Goal: Task Accomplishment & Management: Manage account settings

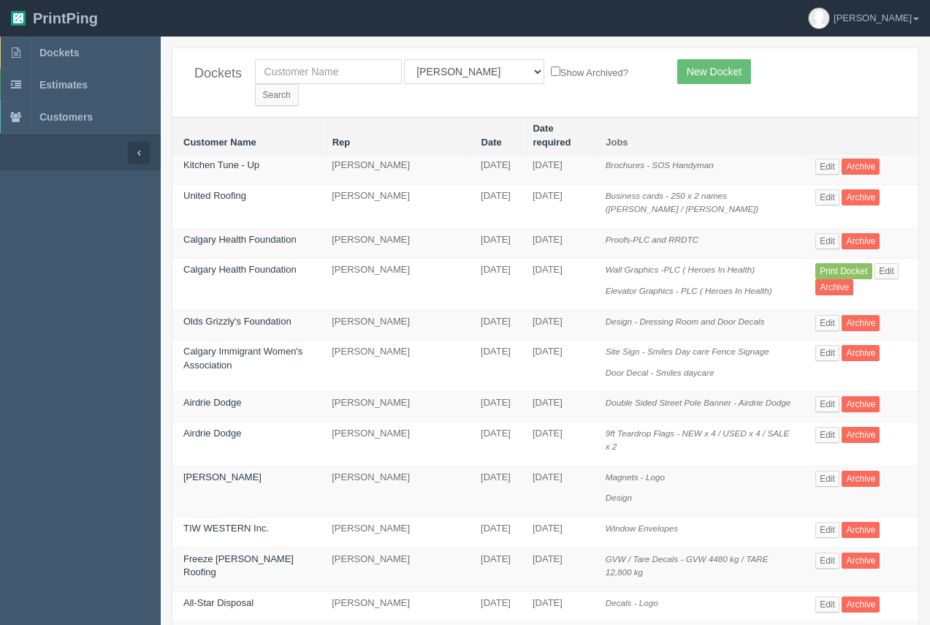
drag, startPoint x: 286, startPoint y: 85, endPoint x: 285, endPoint y: 72, distance: 12.5
click at [285, 83] on div "Dockets All Users Ali Ali Test 1 Aly Amy Ankit Arif Brandon Dan France Greg Jim…" at bounding box center [545, 82] width 746 height 69
click at [285, 72] on input "text" at bounding box center [328, 71] width 147 height 25
type input "measureable genius"
click at [463, 78] on select "All Users Ali Ali Test 1 Aly Amy Ankit Arif Brandon Dan France Greg Jim Mark Ma…" at bounding box center [474, 71] width 140 height 25
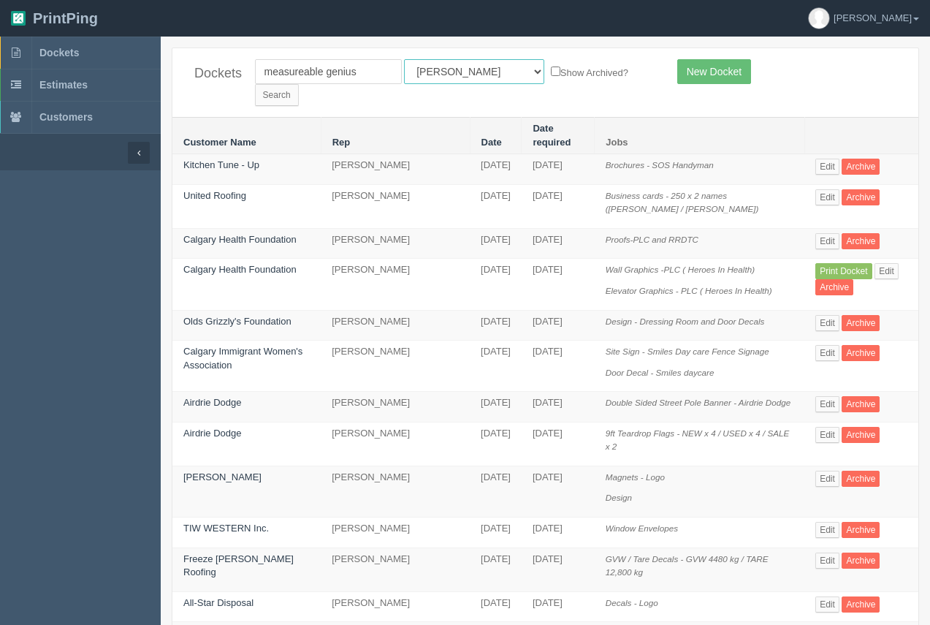
select select
click at [404, 59] on select "All Users Ali Ali Test 1 Aly Amy Ankit Arif Brandon Dan France Greg Jim Mark Ma…" at bounding box center [474, 71] width 140 height 25
click at [299, 84] on input "Search" at bounding box center [277, 95] width 44 height 22
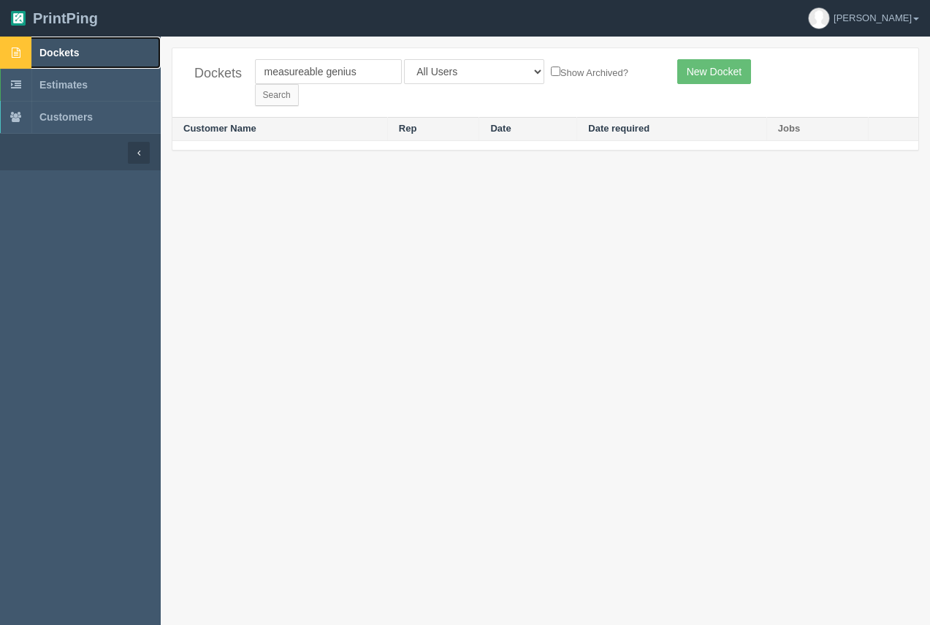
click at [74, 56] on span "Dockets" at bounding box center [58, 53] width 39 height 12
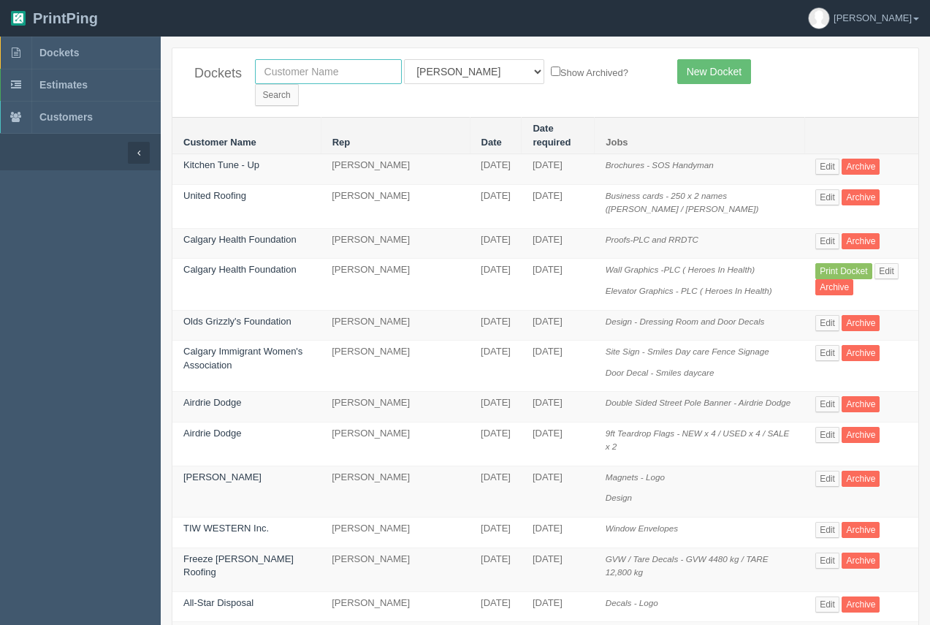
click at [321, 73] on input "text" at bounding box center [328, 71] width 147 height 25
type input "calgary health foundation"
click at [299, 84] on input "Search" at bounding box center [277, 95] width 44 height 22
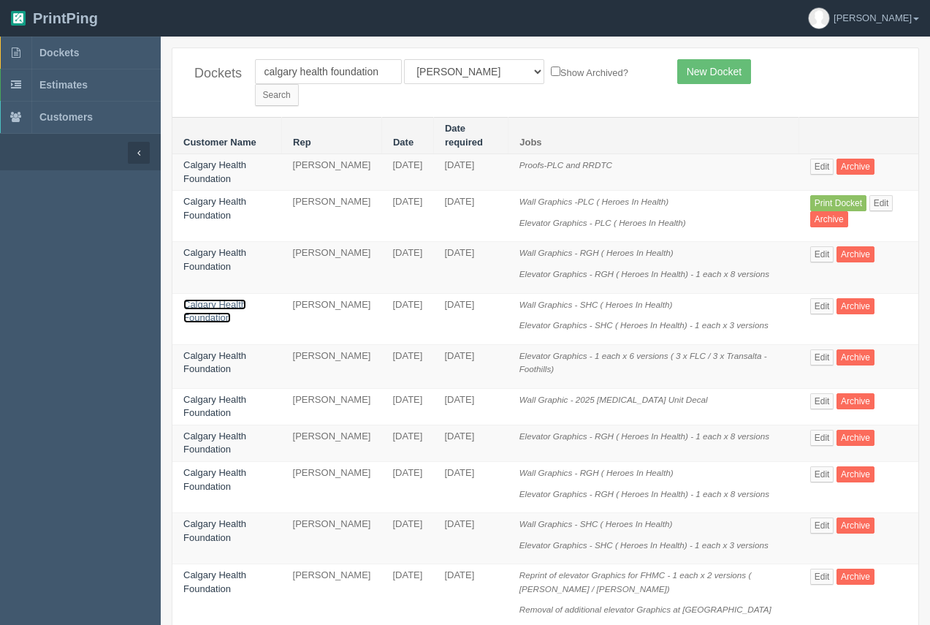
click at [231, 299] on link "Calgary Health Foundation" at bounding box center [214, 311] width 63 height 25
drag, startPoint x: 231, startPoint y: 286, endPoint x: 232, endPoint y: 248, distance: 37.3
click at [231, 299] on link "Calgary Health Foundation" at bounding box center [214, 311] width 63 height 25
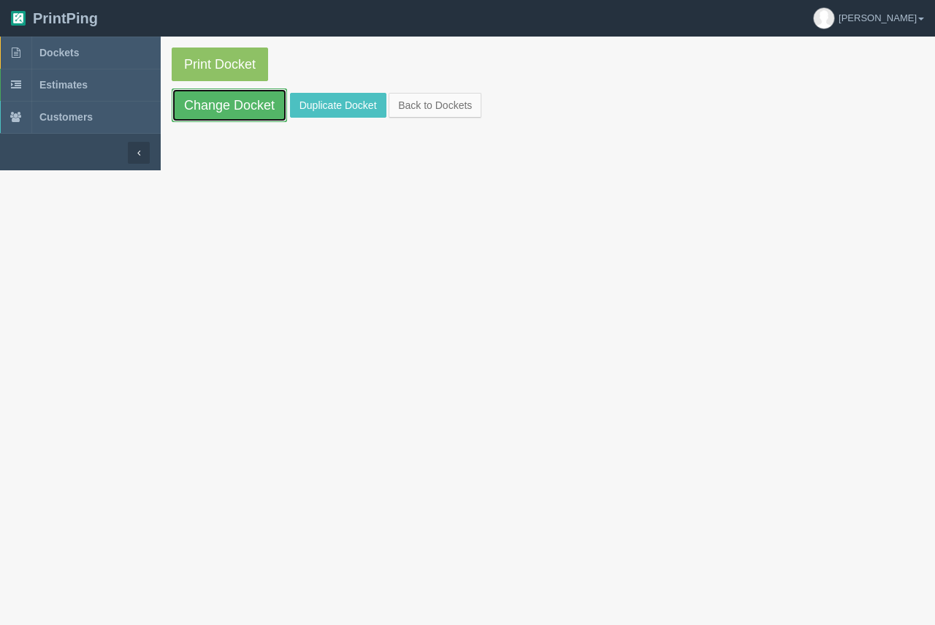
click at [247, 108] on link "Change Docket" at bounding box center [229, 105] width 115 height 34
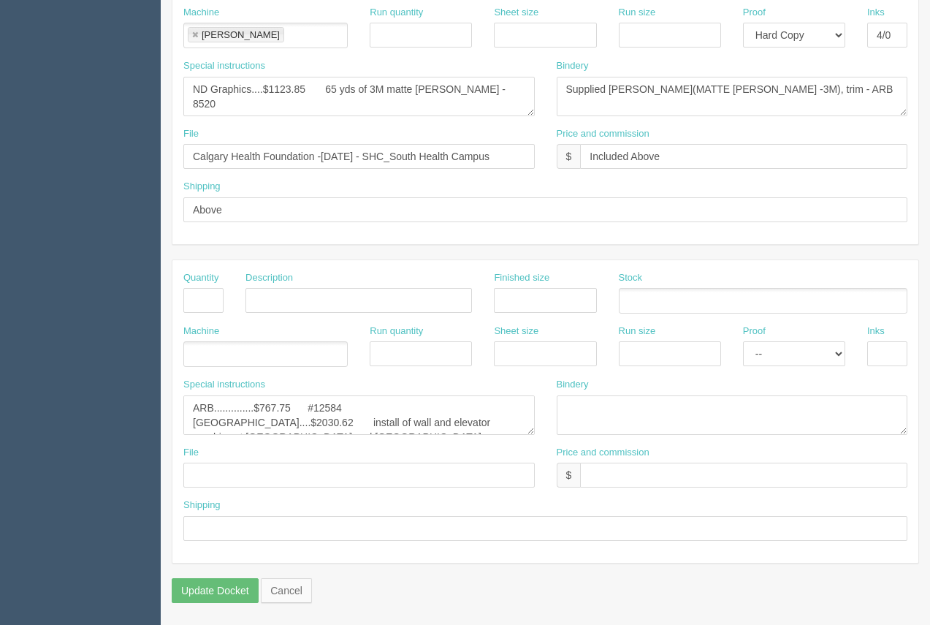
scroll to position [156, 0]
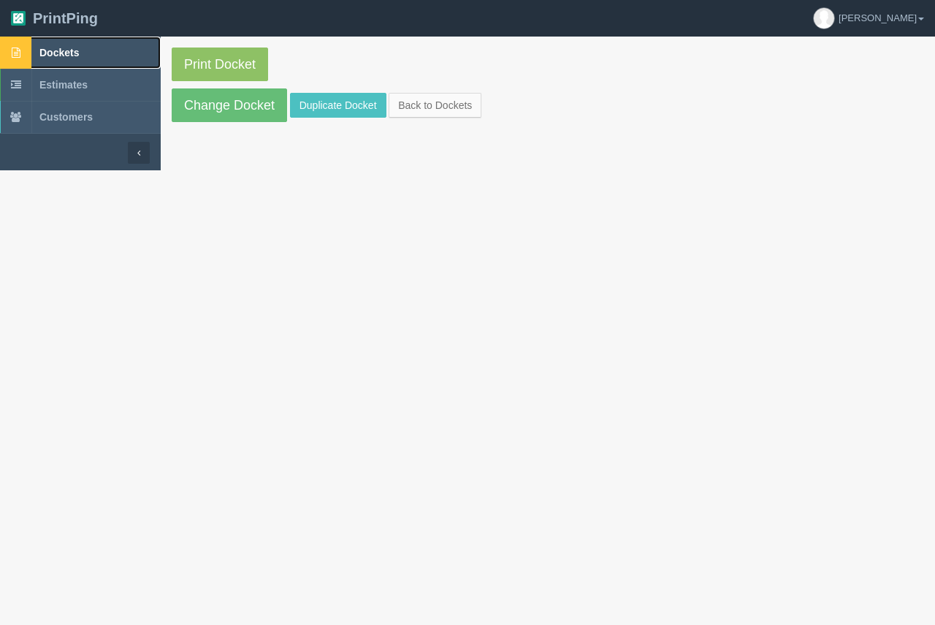
click at [55, 53] on span "Dockets" at bounding box center [58, 53] width 39 height 12
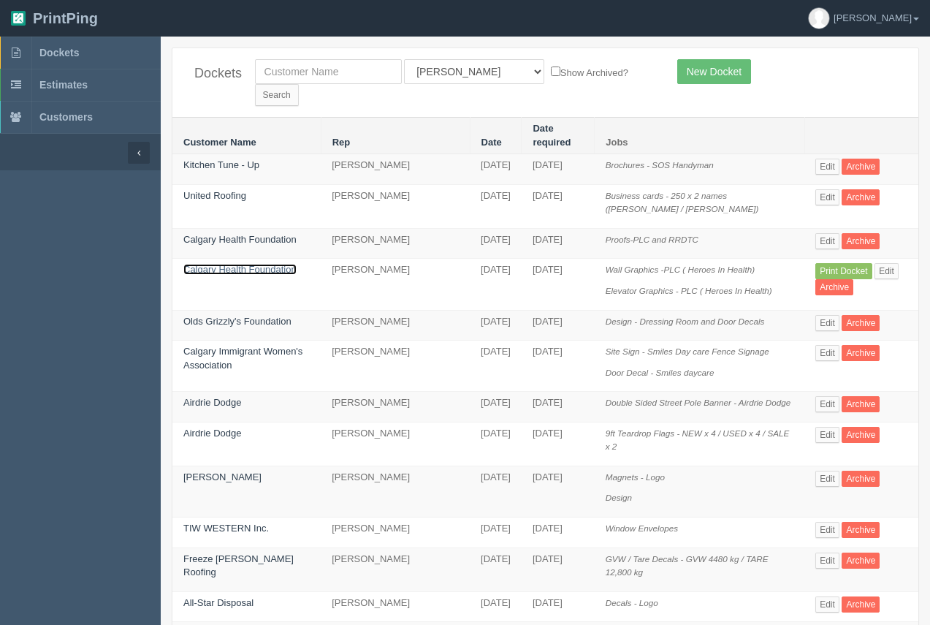
click at [254, 264] on link "Calgary Health Foundation" at bounding box center [239, 269] width 113 height 11
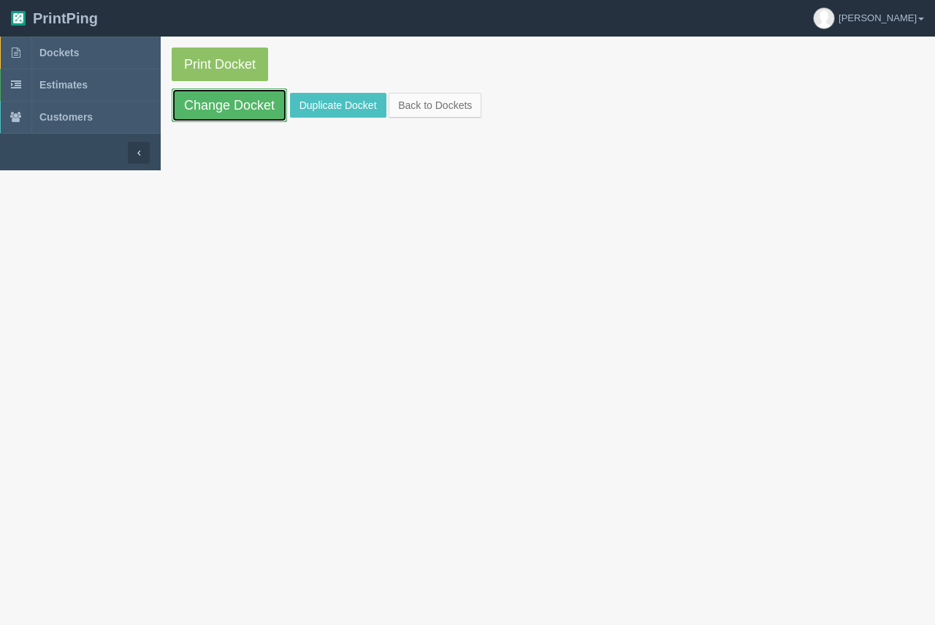
click at [250, 104] on link "Change Docket" at bounding box center [229, 105] width 115 height 34
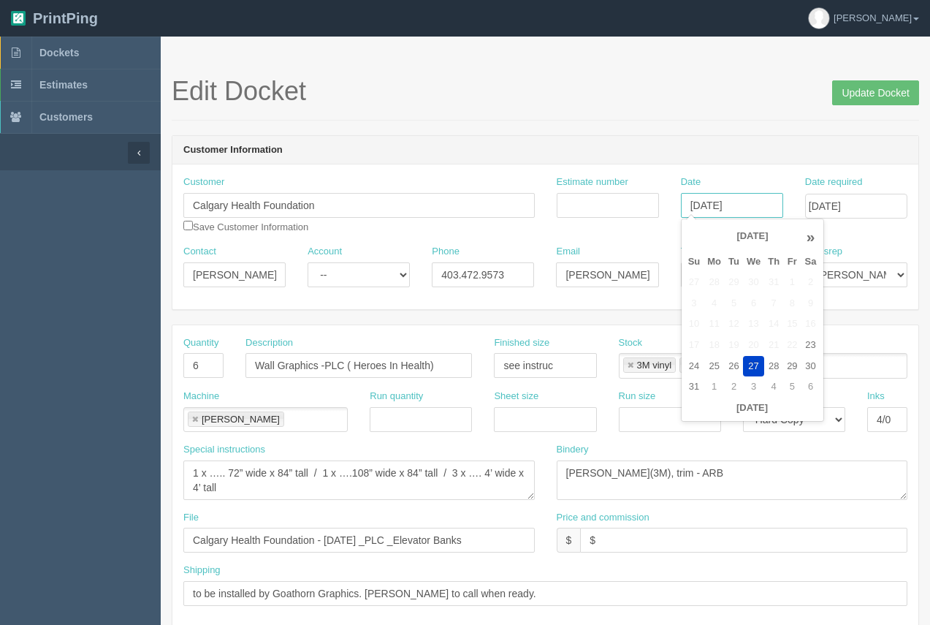
click at [737, 211] on input "[DATE]" at bounding box center [732, 205] width 102 height 25
type input "[DATE]"
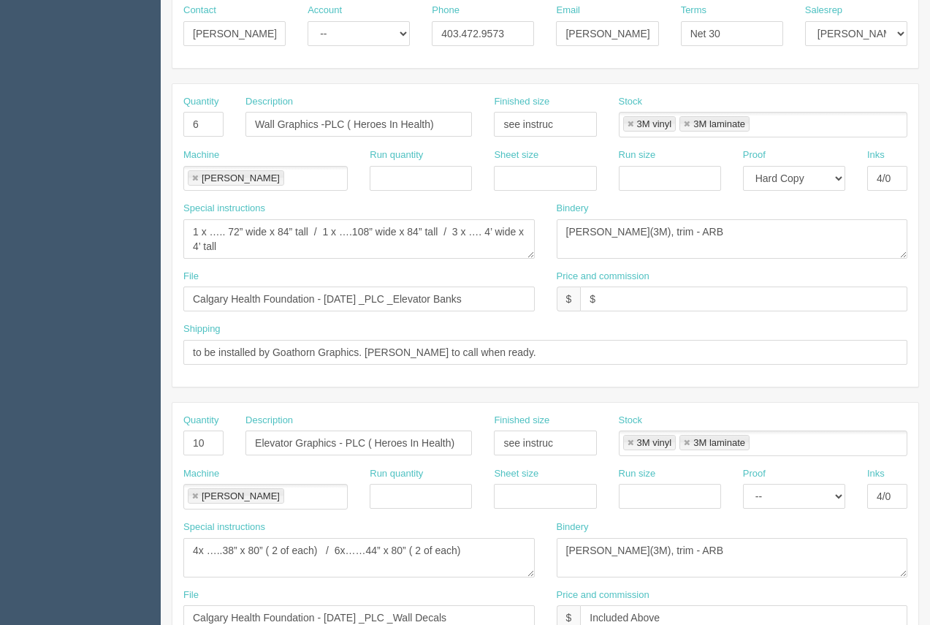
scroll to position [263, 0]
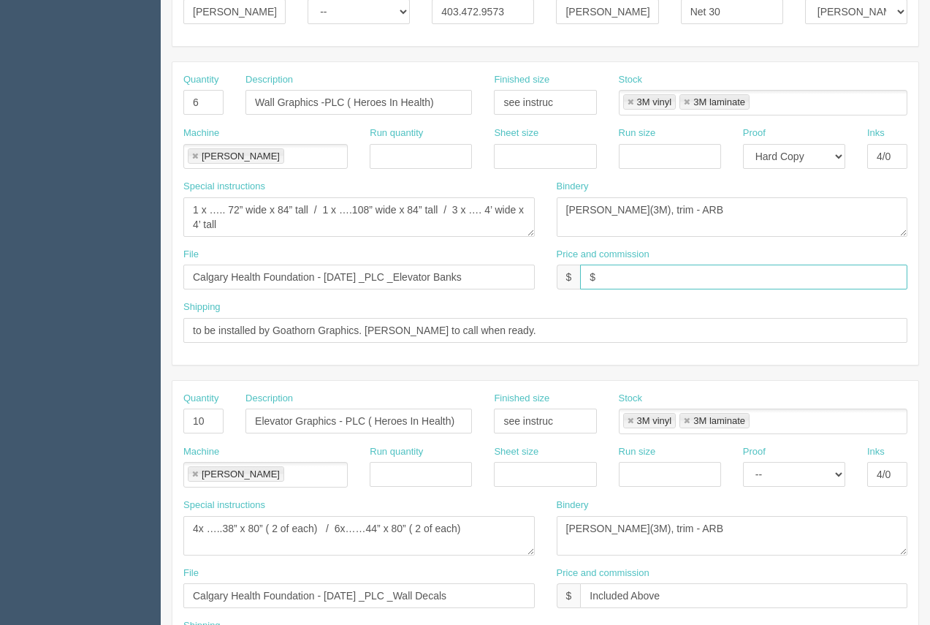
click at [630, 278] on input "$" at bounding box center [743, 277] width 327 height 25
click at [649, 286] on input "$" at bounding box center [743, 277] width 327 height 25
click at [713, 278] on input "$12784.23 Arif 4" at bounding box center [743, 277] width 327 height 25
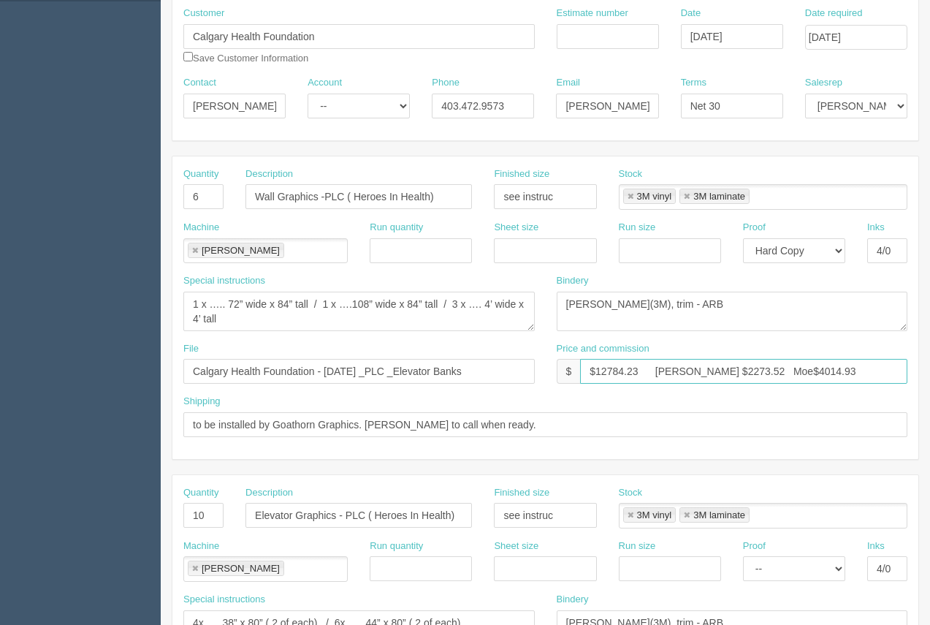
scroll to position [162, 0]
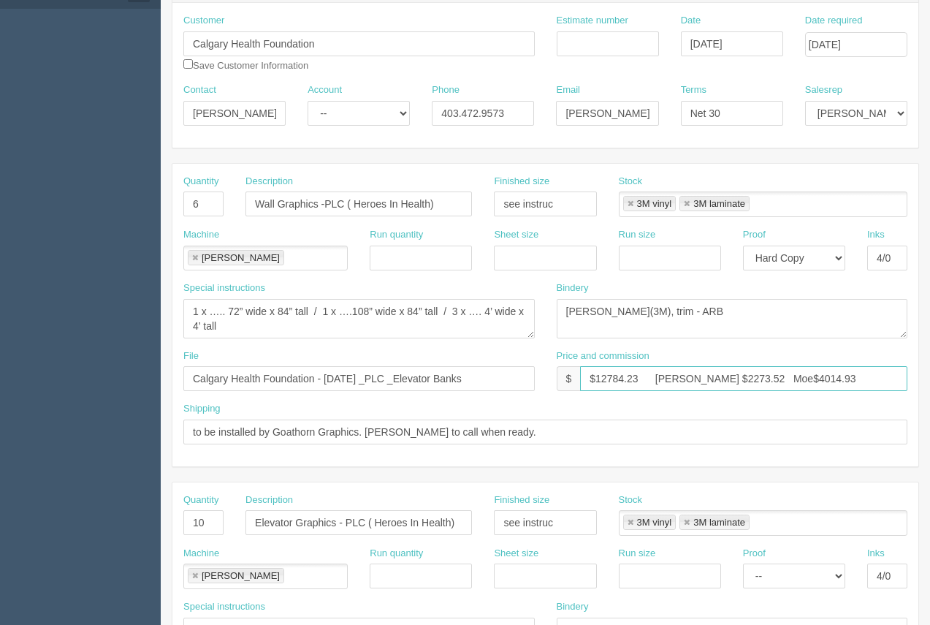
type input "$12784.23 Arif $2273.52 Moe$4014.93"
click at [604, 32] on input "Estimate number" at bounding box center [608, 43] width 102 height 25
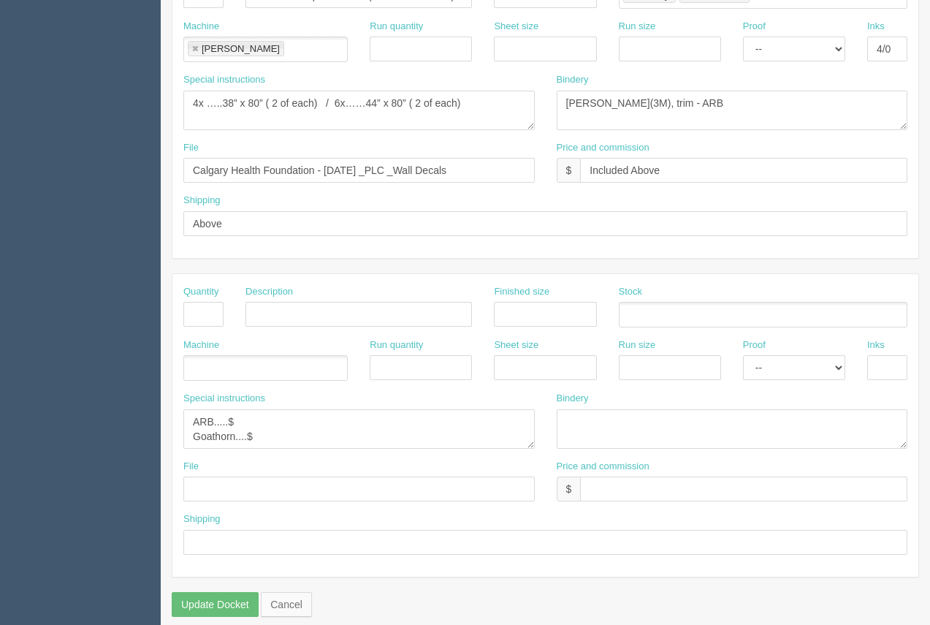
scroll to position [693, 0]
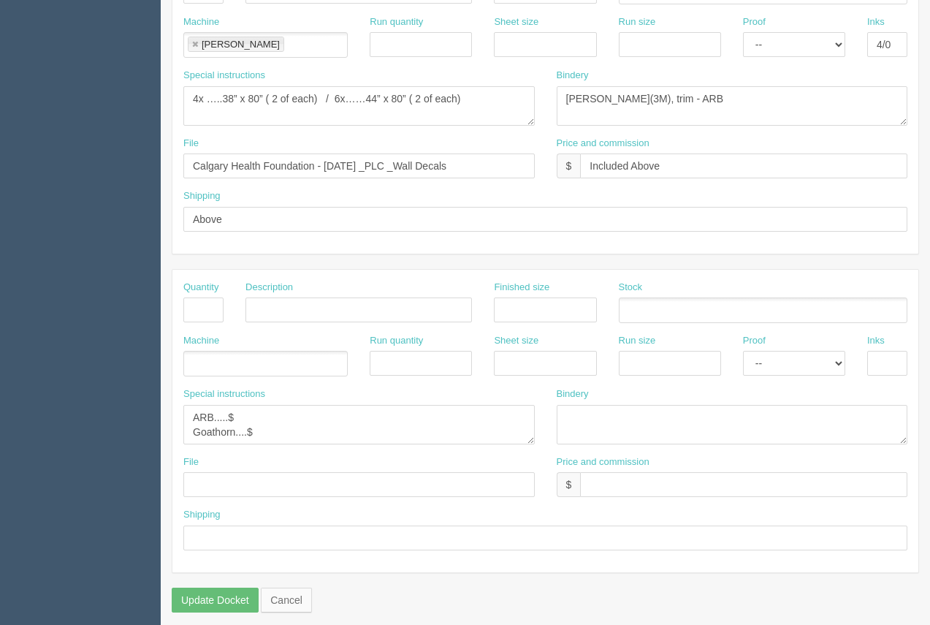
type input "92202"
click at [279, 436] on textarea "ARB.....$ Goathorn....$" at bounding box center [359, 424] width 352 height 39
click at [264, 433] on textarea "ARB.....$ Goathorn....$" at bounding box center [359, 424] width 352 height 39
click at [292, 435] on textarea "ARB.....$ Goathorn....$" at bounding box center [359, 424] width 352 height 39
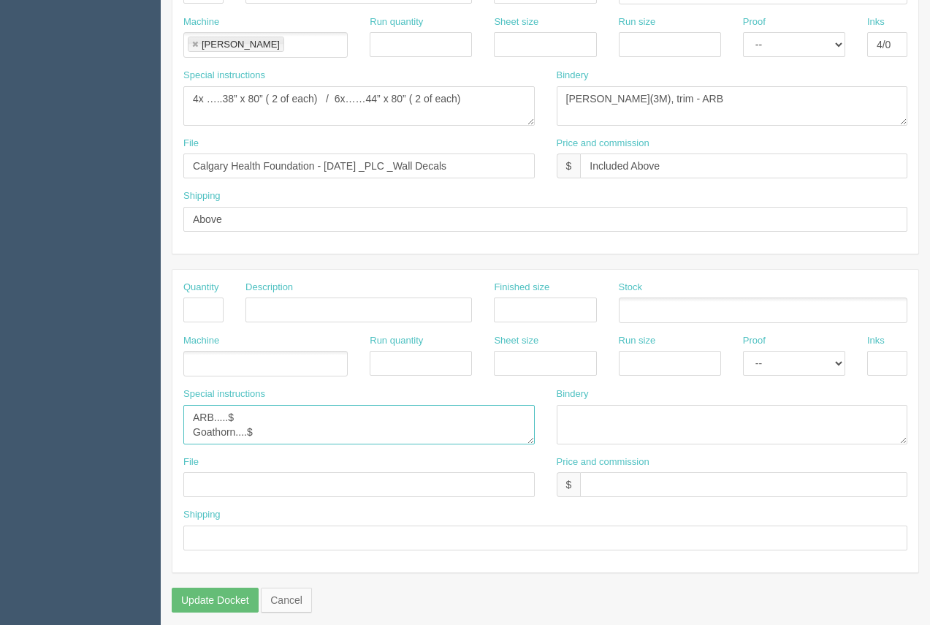
paste textarea "ND Graphics....$1123.85 65 yds of 3M matte lam - 8520"
click at [332, 440] on textarea "ARB.....$ Goathorn....$" at bounding box center [359, 424] width 352 height 39
drag, startPoint x: 306, startPoint y: 436, endPoint x: 276, endPoint y: 435, distance: 30.7
click at [276, 435] on textarea "ARB.....$ Goathorn....$" at bounding box center [359, 424] width 352 height 39
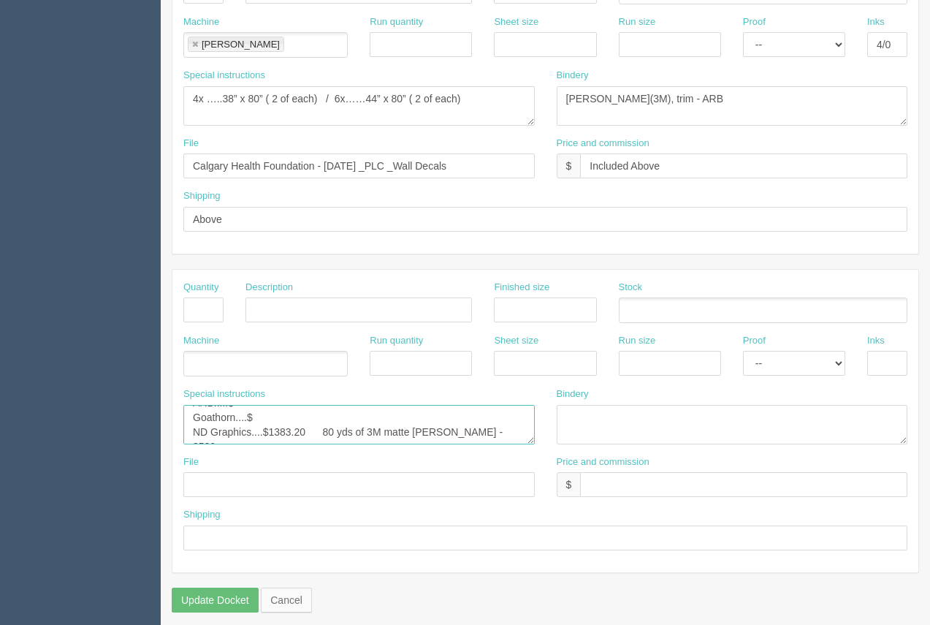
click at [259, 423] on textarea "ARB.....$ Goathorn....$" at bounding box center [359, 424] width 352 height 39
click at [316, 417] on textarea "ARB.....$ Goathorn....$" at bounding box center [359, 424] width 352 height 39
paste textarea "install of wall and elevator graphics at South Health Campus and Rocky View Gen…"
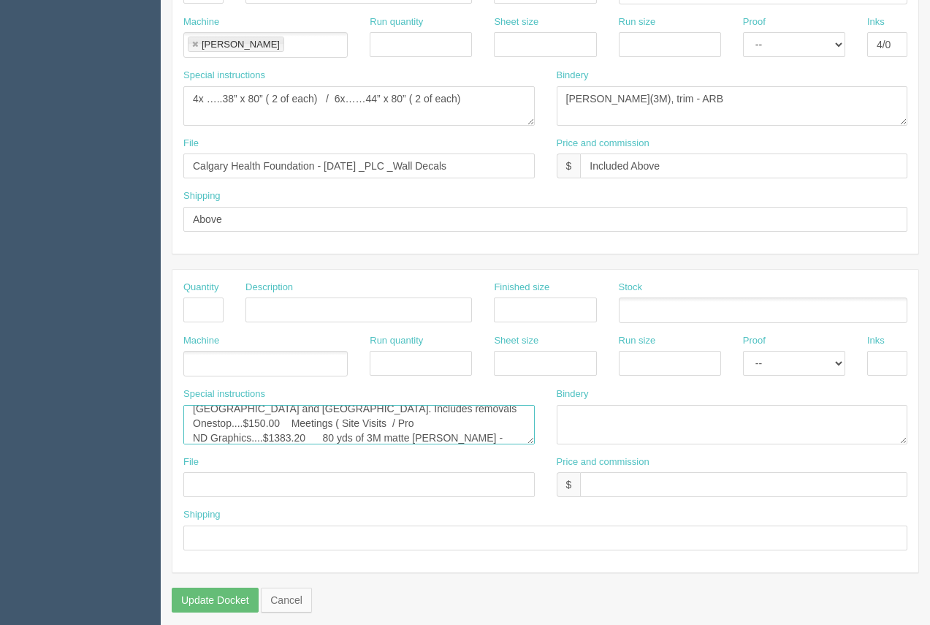
click at [292, 412] on textarea "ARB.....$ Goathorn....$" at bounding box center [359, 424] width 352 height 39
click at [264, 429] on textarea "ARB.....$ Goathorn....$" at bounding box center [359, 424] width 352 height 39
click at [326, 428] on textarea "ARB.....$ Goathorn....$" at bounding box center [359, 424] width 352 height 39
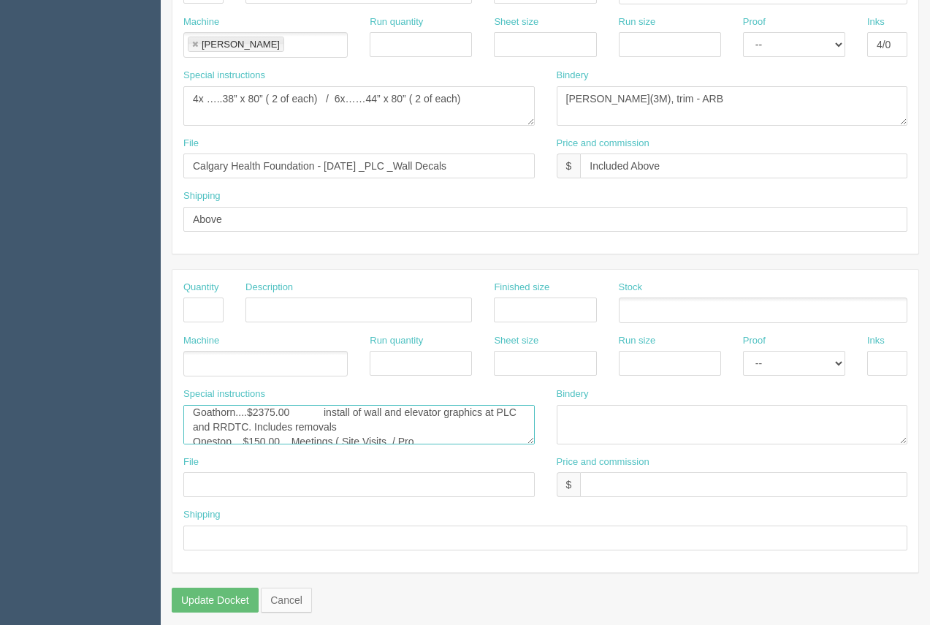
scroll to position [44, 0]
click at [236, 422] on textarea "ARB.....$ Goathorn....$" at bounding box center [359, 424] width 352 height 39
click at [362, 439] on textarea "ARB.....$ Goathorn....$" at bounding box center [359, 424] width 352 height 39
click at [314, 419] on textarea "ARB.....$ Goathorn....$" at bounding box center [359, 424] width 352 height 39
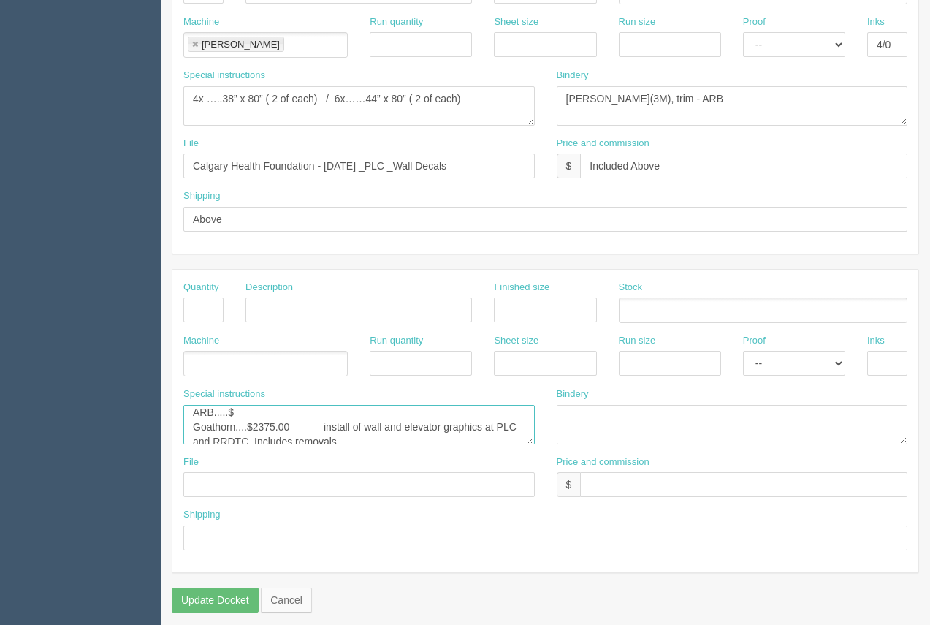
click at [224, 415] on textarea "ARB.....$ Goathorn....$" at bounding box center [359, 424] width 352 height 39
click at [268, 414] on textarea "ARB.....$ Goathorn....$" at bounding box center [359, 424] width 352 height 39
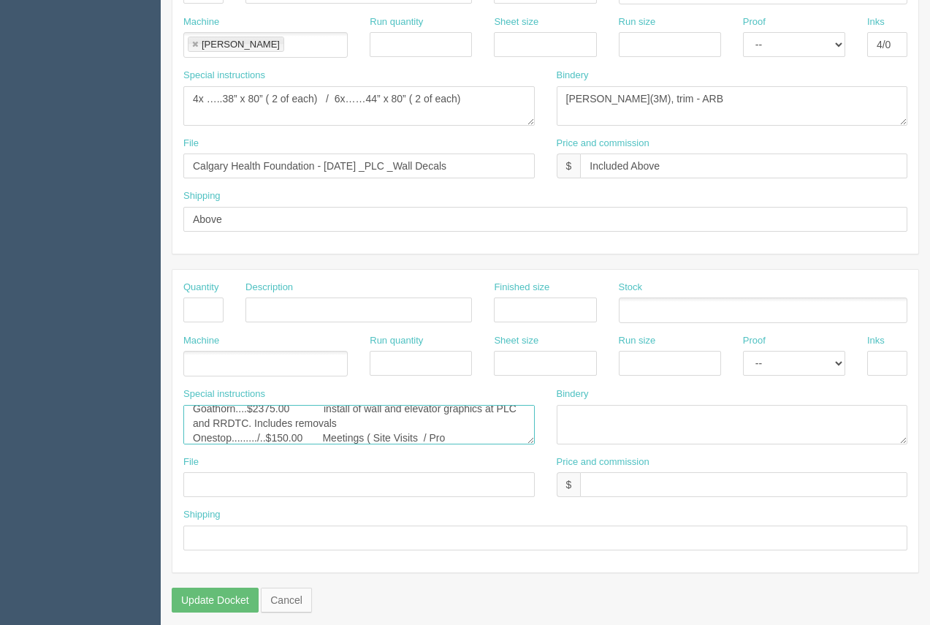
scroll to position [38, 0]
click at [261, 422] on textarea "ARB.....$ Goathorn....$" at bounding box center [359, 424] width 352 height 39
click at [475, 422] on textarea "ARB.....$ Goathorn....$" at bounding box center [359, 424] width 352 height 39
click at [425, 425] on textarea "ARB.....$ Goathorn....$" at bounding box center [359, 424] width 352 height 39
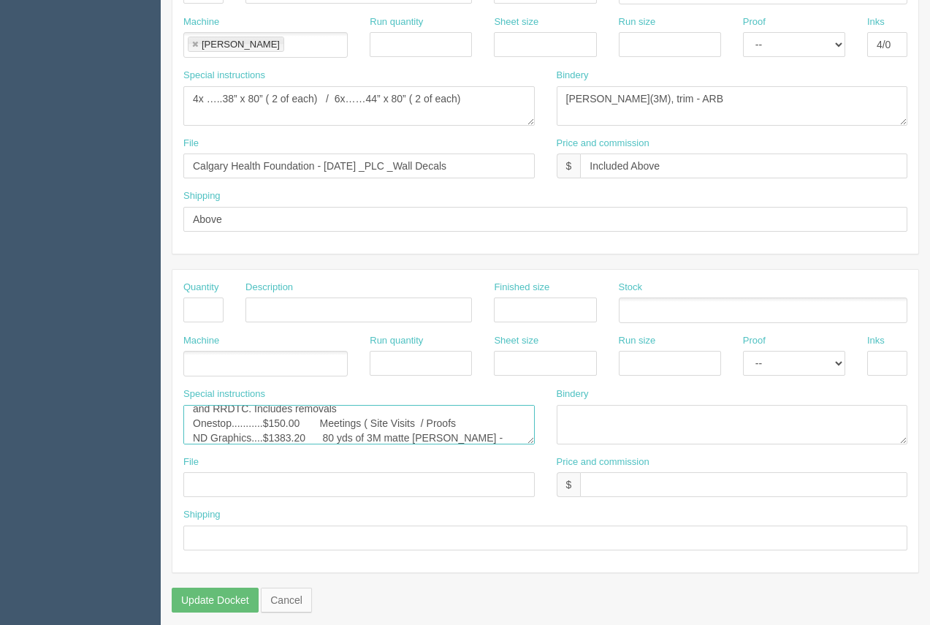
click at [425, 425] on textarea "ARB.....$ Goathorn....$" at bounding box center [359, 424] width 352 height 39
click at [453, 418] on textarea "ARB.....$ Goathorn....$" at bounding box center [359, 424] width 352 height 39
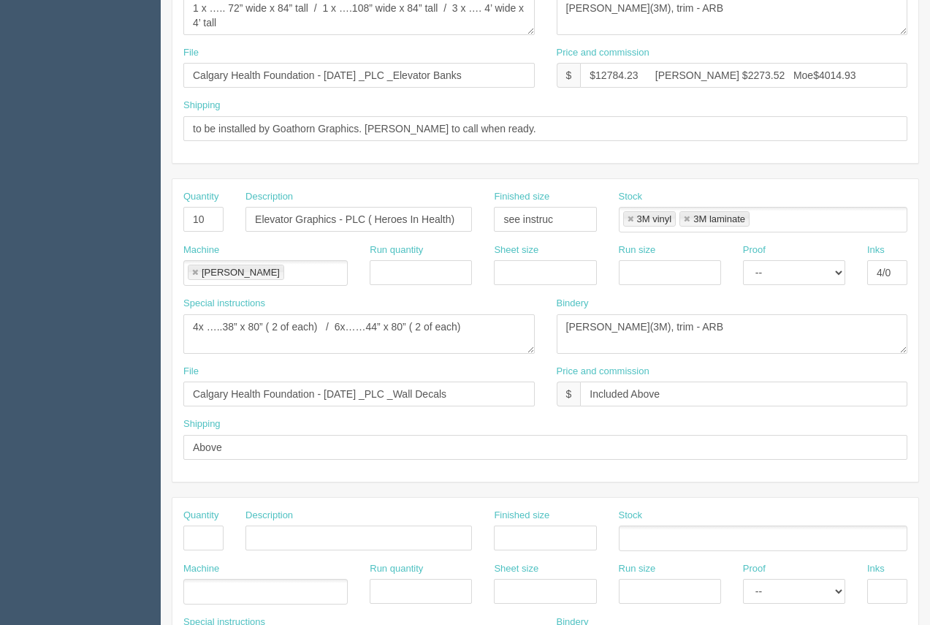
scroll to position [466, 0]
type textarea "ARB...........$934.87 Goathorn....$2375.00 install of wall and elevator graphic…"
click at [746, 73] on input "$12784.23 Arif $2273.52 Moe$4014.93" at bounding box center [743, 73] width 327 height 25
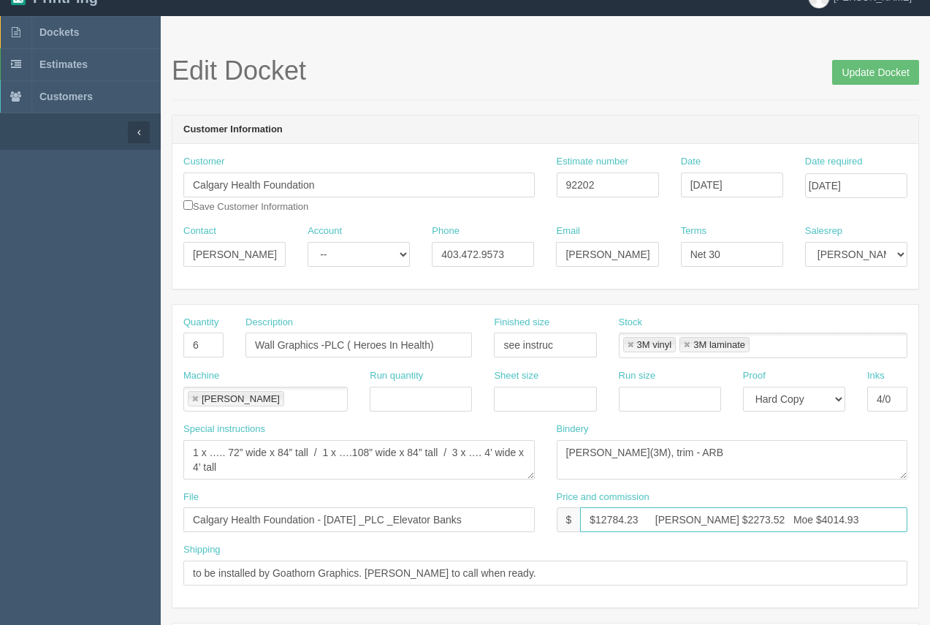
scroll to position [18, 0]
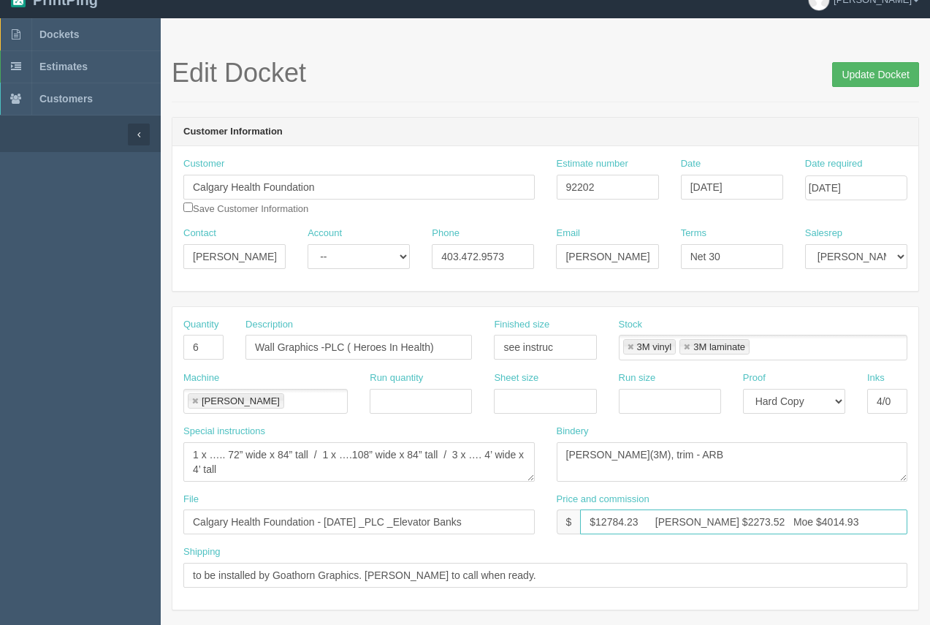
type input "$12784.23 Arif $2273.52 Moe $4014.93"
click at [884, 72] on input "Update Docket" at bounding box center [875, 74] width 87 height 25
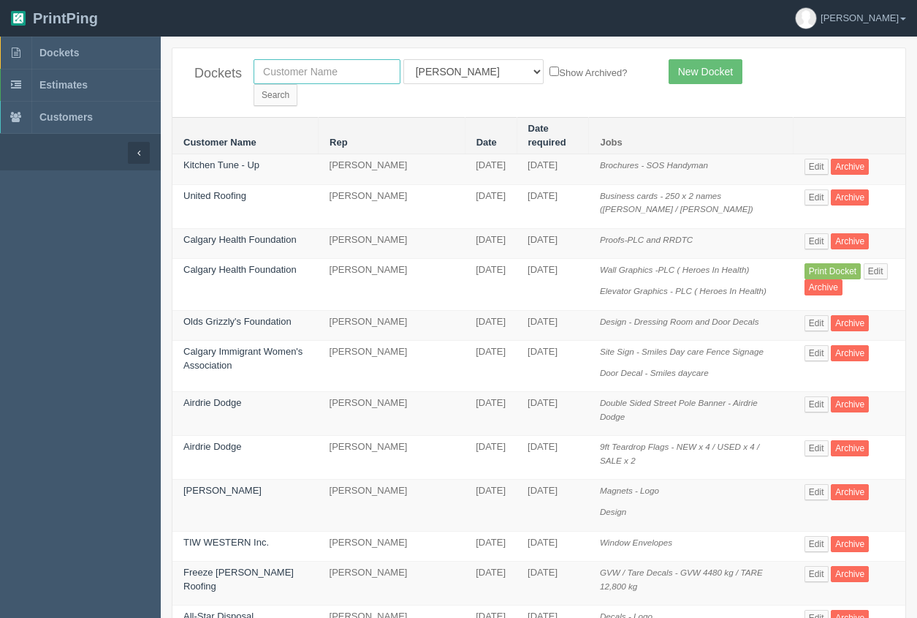
click at [295, 73] on input "text" at bounding box center [327, 71] width 147 height 25
type input "calgary health foundation"
click at [297, 84] on input "Search" at bounding box center [276, 95] width 44 height 22
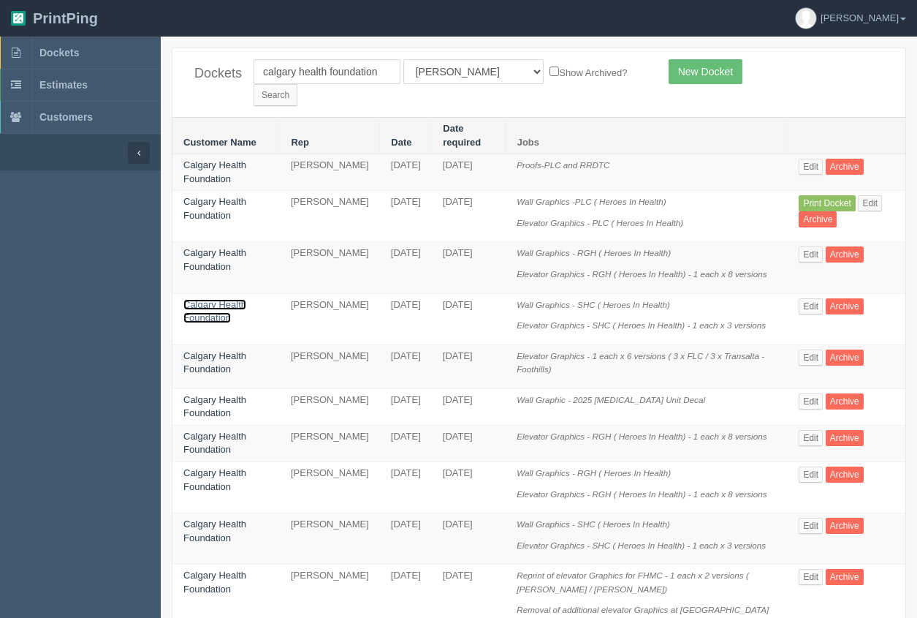
click at [197, 299] on link "Calgary Health Foundation" at bounding box center [214, 311] width 63 height 25
drag, startPoint x: 197, startPoint y: 285, endPoint x: 227, endPoint y: 208, distance: 83.1
click at [198, 299] on link "Calgary Health Foundation" at bounding box center [214, 311] width 63 height 25
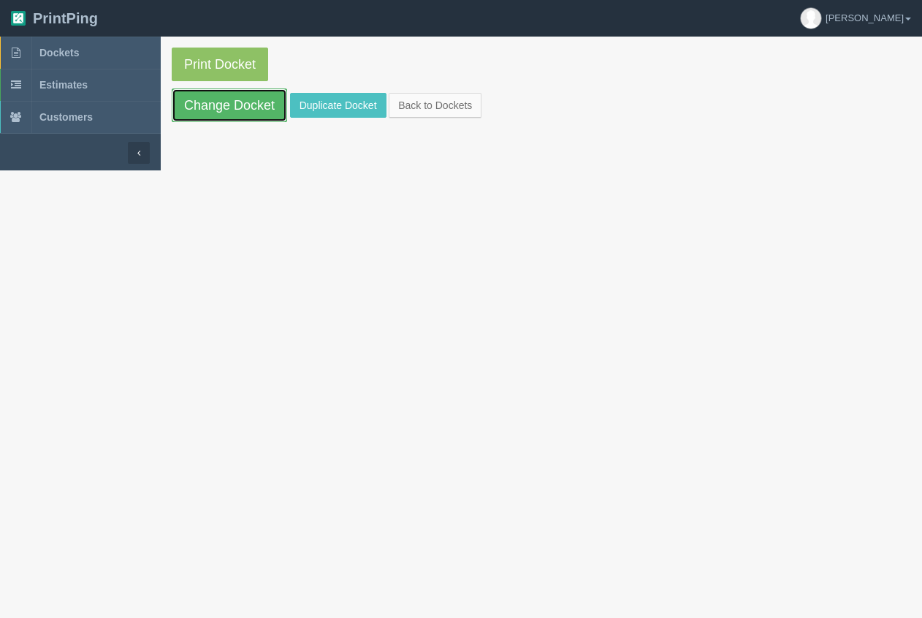
click at [240, 112] on link "Change Docket" at bounding box center [229, 105] width 115 height 34
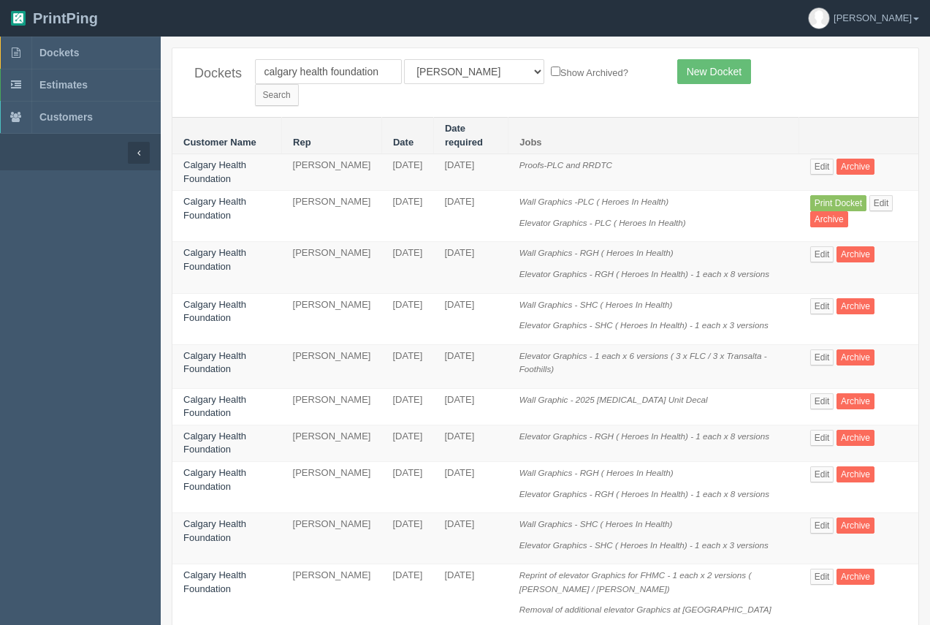
click at [203, 293] on td "Calgary Health Foundation" at bounding box center [227, 318] width 110 height 51
click at [213, 299] on link "Calgary Health Foundation" at bounding box center [214, 311] width 63 height 25
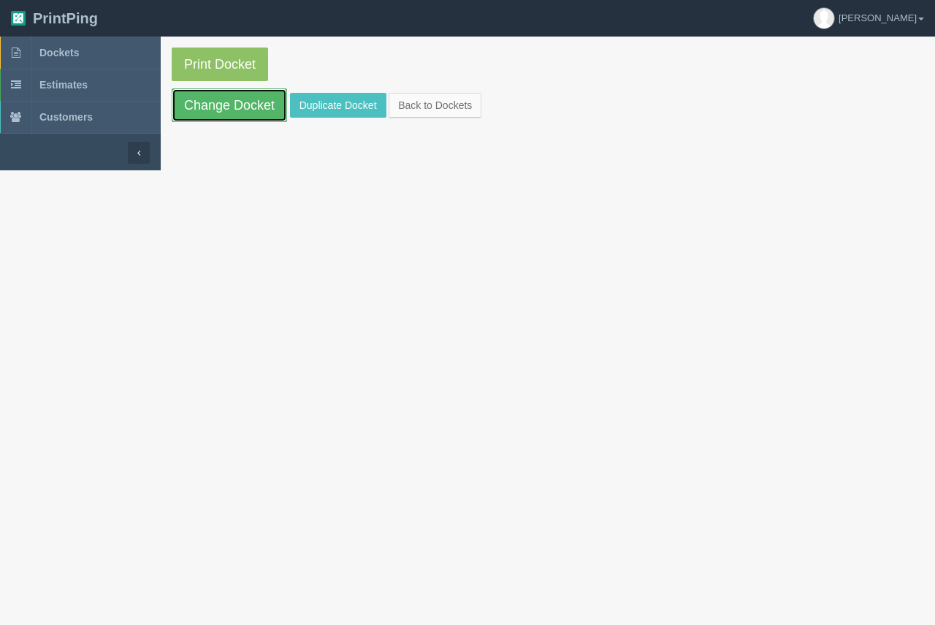
click at [236, 110] on link "Change Docket" at bounding box center [229, 105] width 115 height 34
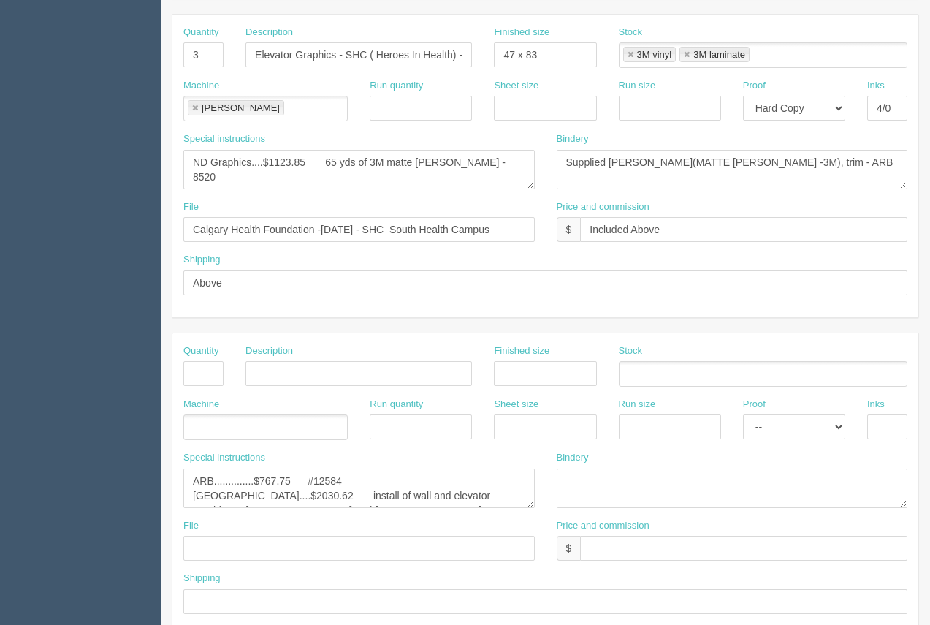
scroll to position [702, 0]
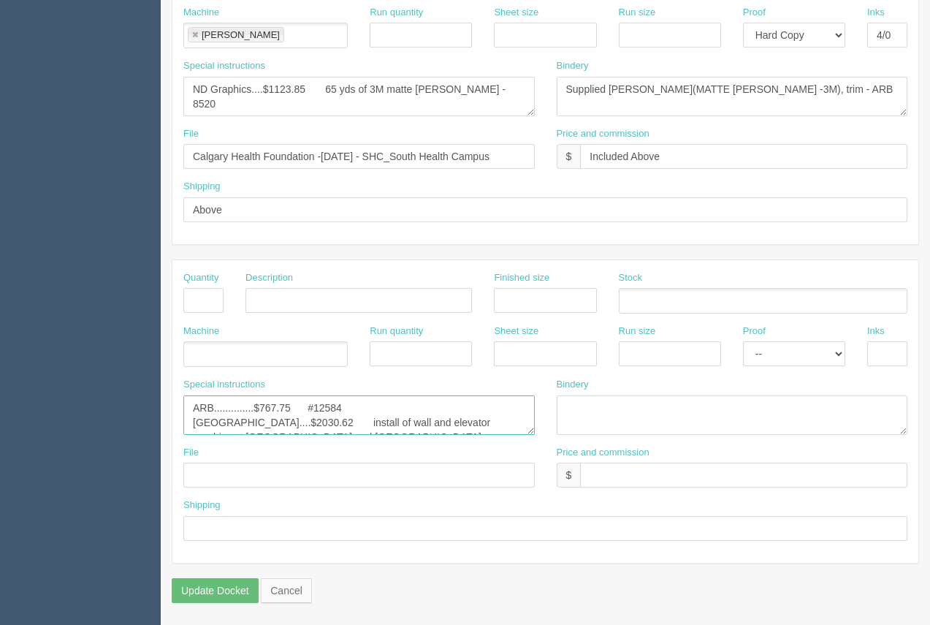
click at [289, 418] on textarea "ARB..............$767.75 #12584 Goathorn....$2030.62 install of wall and elevat…" at bounding box center [359, 414] width 352 height 39
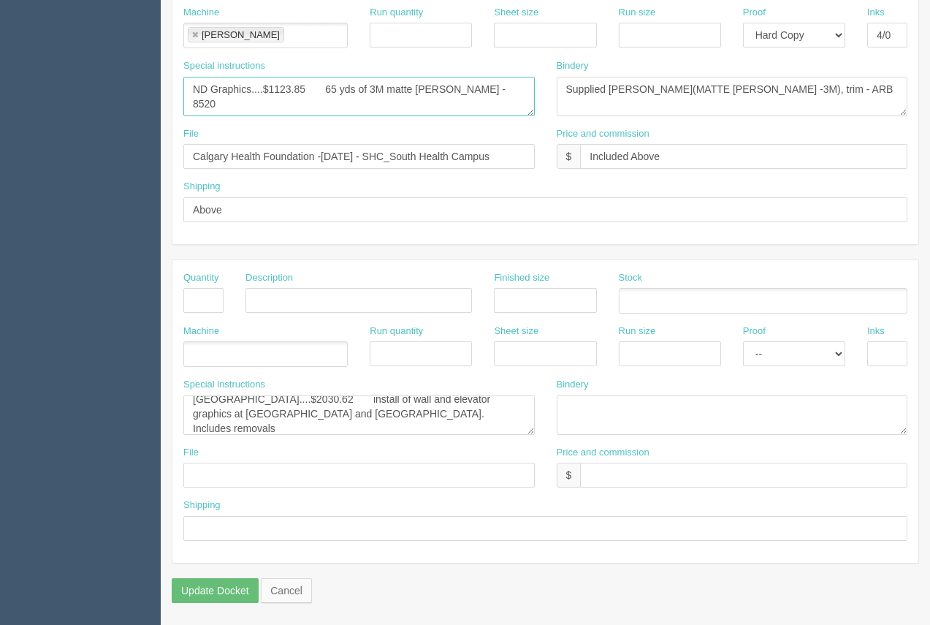
drag, startPoint x: 376, startPoint y: 91, endPoint x: 188, endPoint y: 97, distance: 187.9
click at [187, 99] on textarea "ND Graphics....$1123.85 65 yds of 3M matte lam - 8520" at bounding box center [359, 96] width 352 height 39
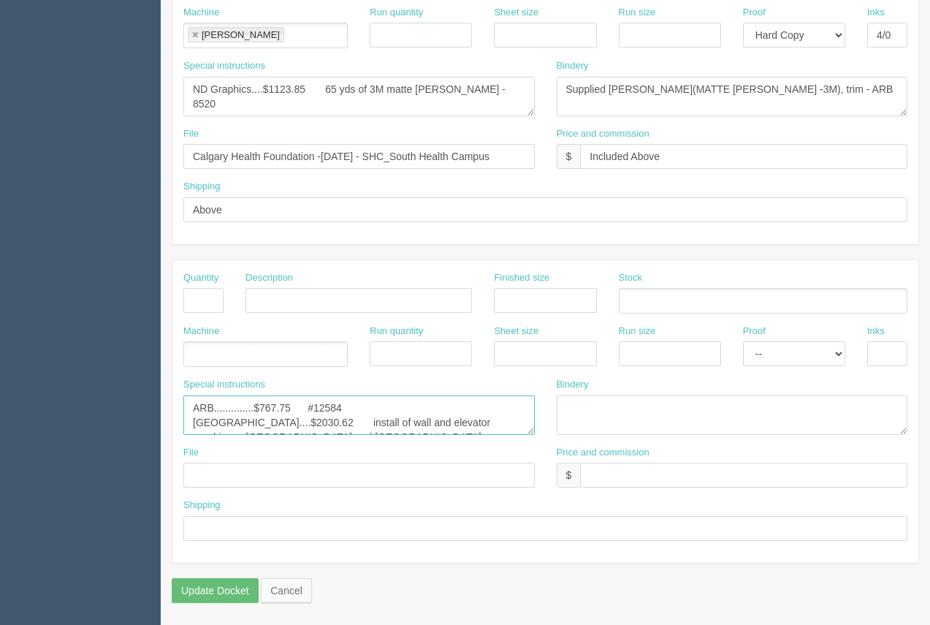
drag, startPoint x: 316, startPoint y: 400, endPoint x: 385, endPoint y: 411, distance: 69.6
click at [385, 411] on textarea "ARB..............$767.75 #12584 [GEOGRAPHIC_DATA]....$2030.62 install of wall a…" at bounding box center [359, 414] width 352 height 39
click at [311, 420] on textarea "ARB..............$767.75 #12584 [GEOGRAPHIC_DATA]....$2030.62 install of wall a…" at bounding box center [359, 414] width 352 height 39
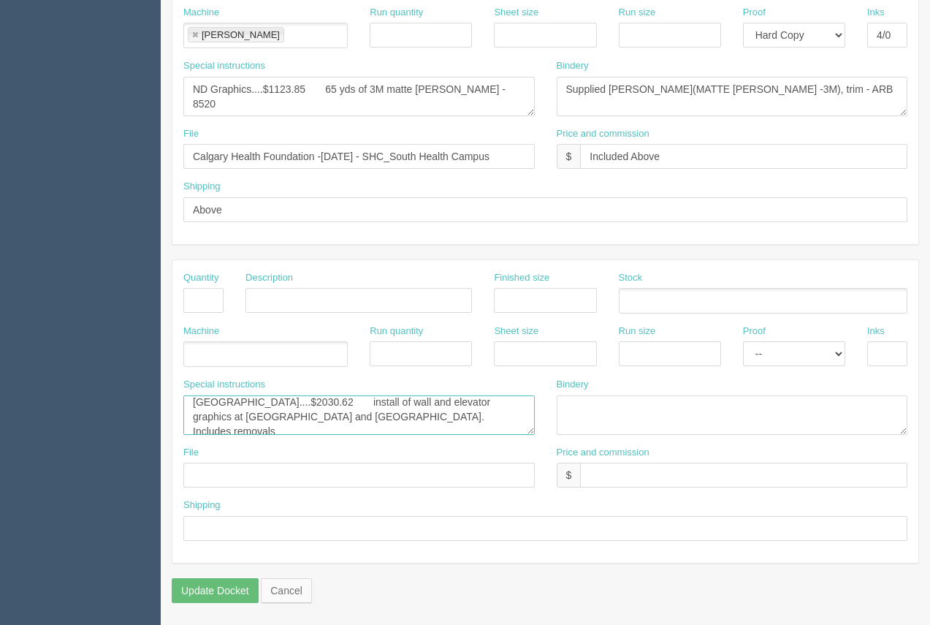
scroll to position [29, 0]
drag, startPoint x: 311, startPoint y: 422, endPoint x: 414, endPoint y: 421, distance: 103.8
click at [416, 420] on textarea "ARB..............$767.75 #12584 [GEOGRAPHIC_DATA]....$2030.62 install of wall a…" at bounding box center [359, 414] width 352 height 39
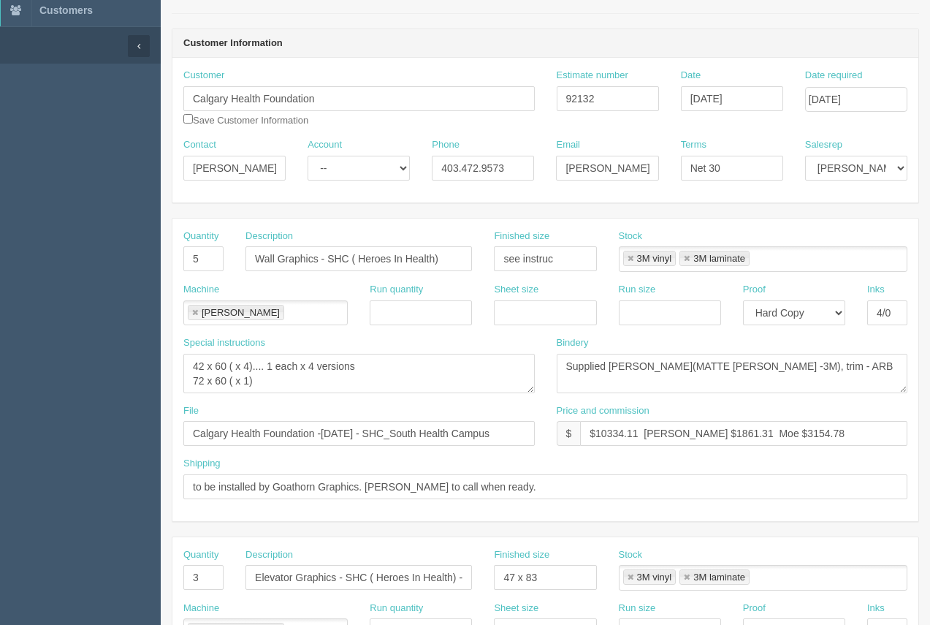
scroll to position [0, 0]
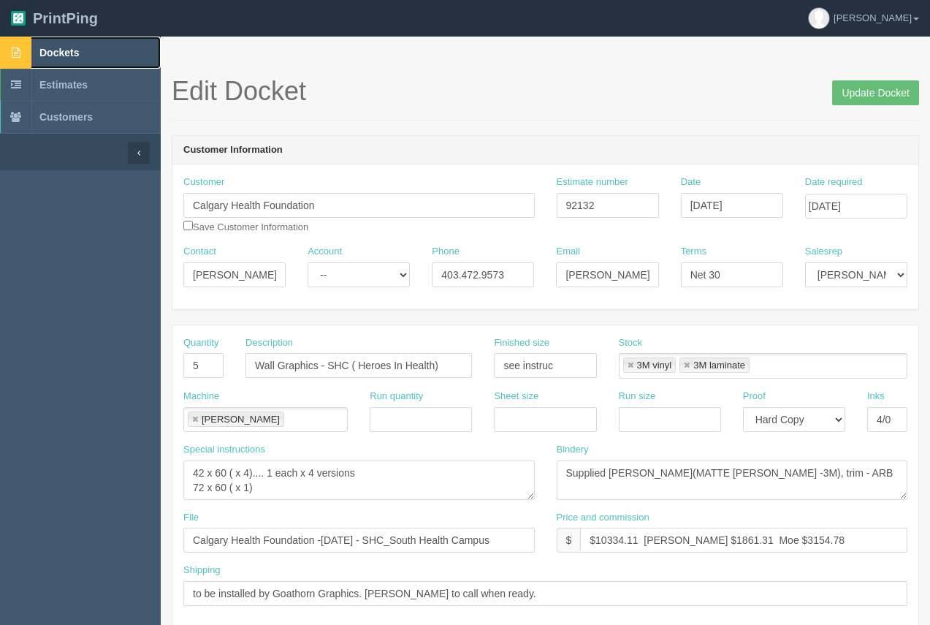
click at [65, 48] on span "Dockets" at bounding box center [58, 53] width 39 height 12
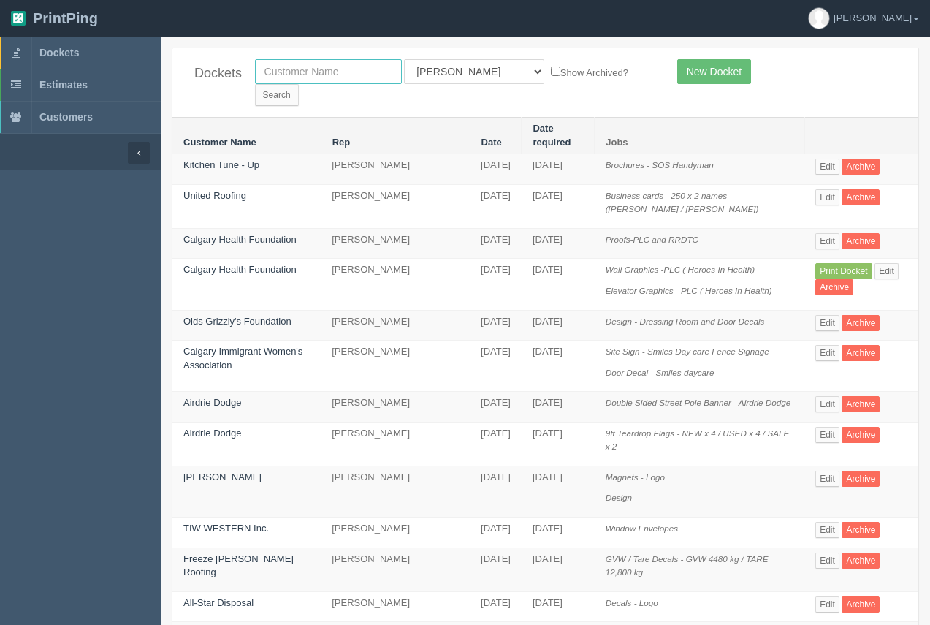
click at [327, 79] on input "text" at bounding box center [328, 71] width 147 height 25
type input "calgary health foundation"
click at [299, 84] on input "Search" at bounding box center [277, 95] width 44 height 22
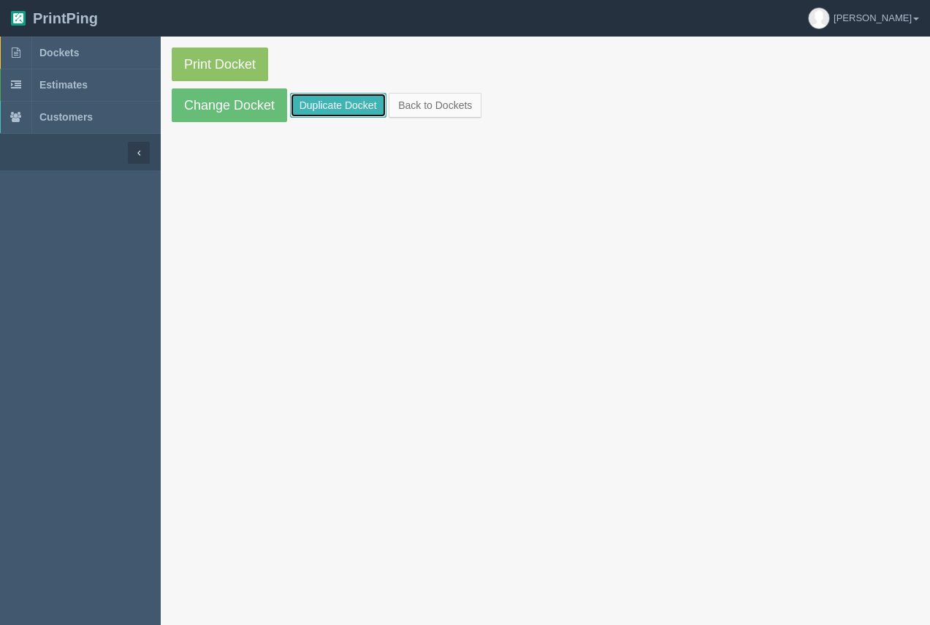
click at [348, 107] on link "Duplicate Docket" at bounding box center [338, 105] width 96 height 25
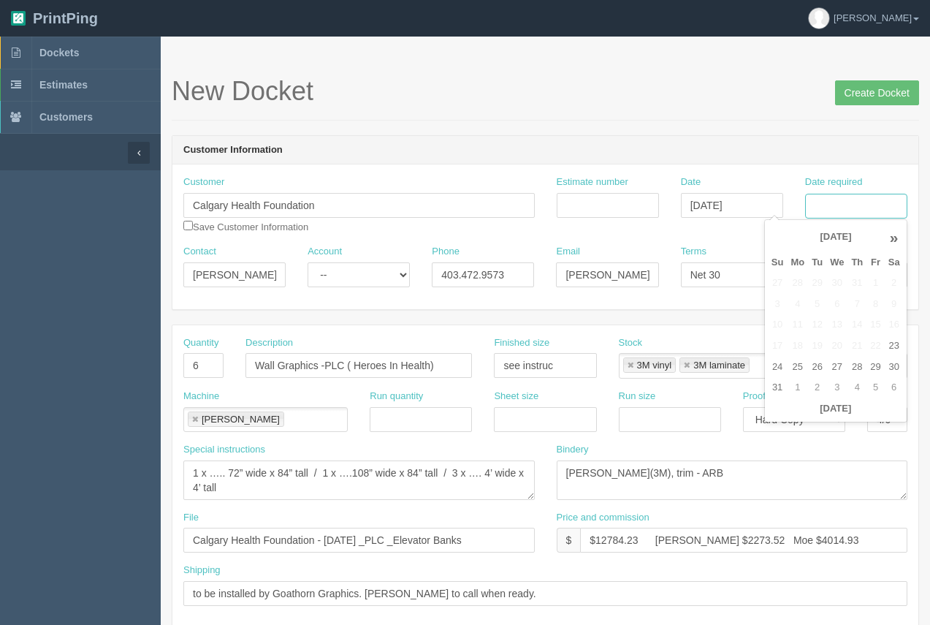
click at [832, 212] on input "Date required" at bounding box center [856, 206] width 102 height 25
click at [797, 373] on td "25" at bounding box center [797, 367] width 21 height 21
click at [829, 390] on td "3" at bounding box center [837, 387] width 21 height 21
type input "[DATE]"
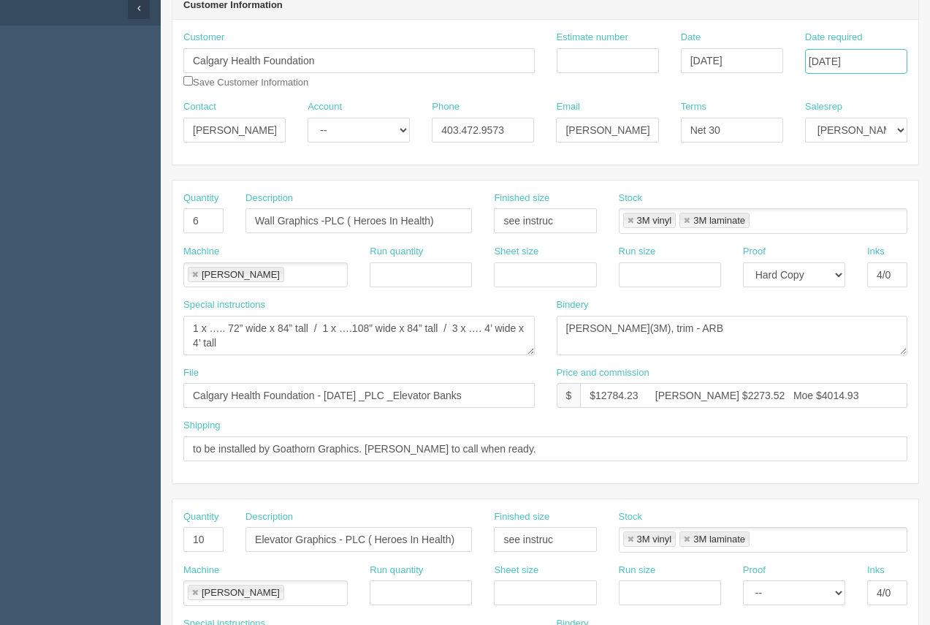
scroll to position [152, 0]
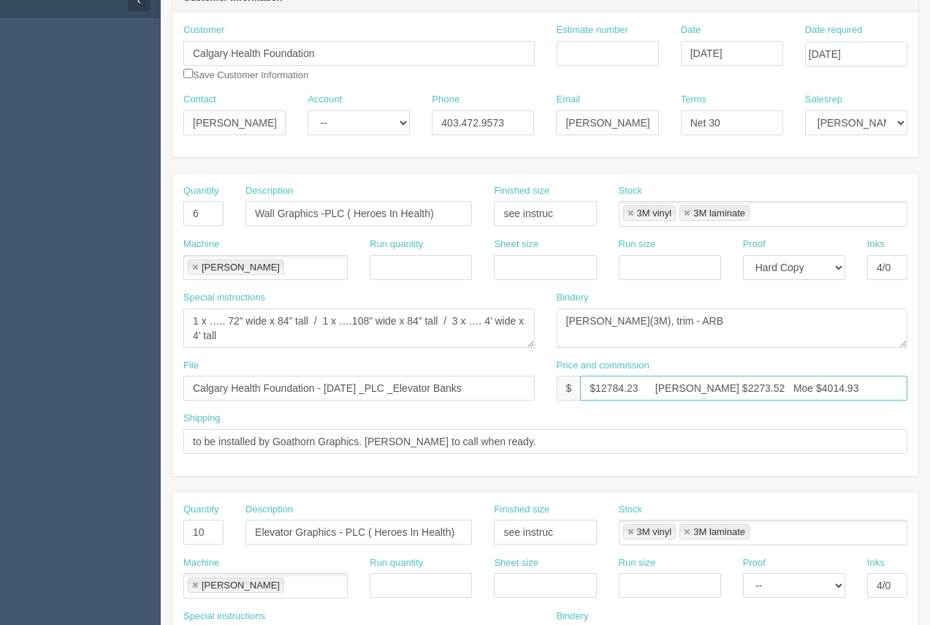
drag, startPoint x: 807, startPoint y: 387, endPoint x: 584, endPoint y: 379, distance: 223.0
click at [584, 379] on input "$12784.23 [PERSON_NAME] $2273.52 Moe $4014.93" at bounding box center [743, 388] width 327 height 25
type input "See attached"
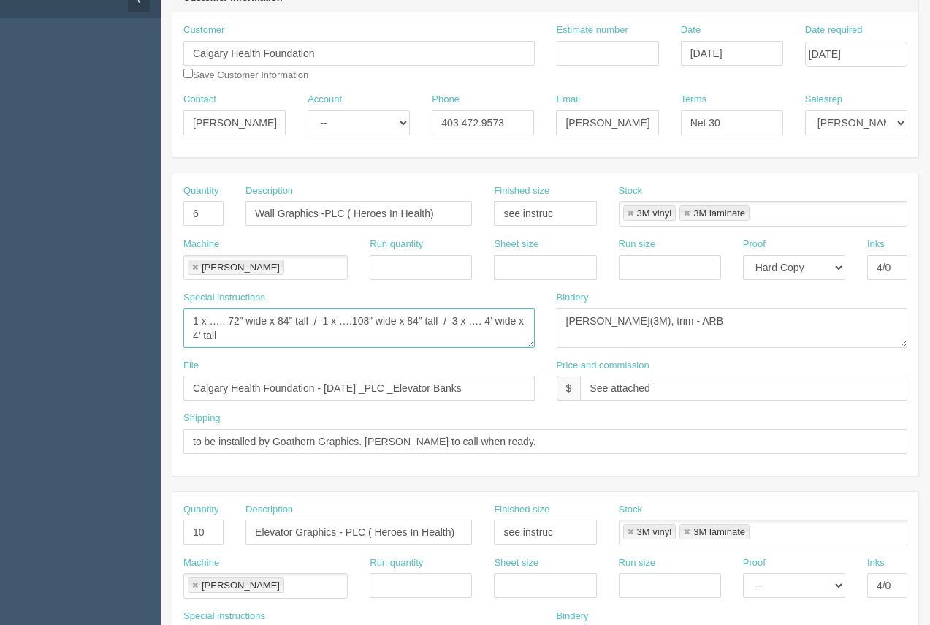
scroll to position [29, 0]
drag, startPoint x: 188, startPoint y: 317, endPoint x: 429, endPoint y: 357, distance: 244.5
click at [435, 361] on div "Quantity 6 Description Wall Graphics -PLC ( Heroes In Health) Finished size see…" at bounding box center [545, 324] width 746 height 303
click at [218, 321] on textarea "1 x ….. 72” wide x 84” tall / 1 x ….108” wide x 84” tall / 3 x …. 4’ wide x 4’ …" at bounding box center [359, 327] width 352 height 39
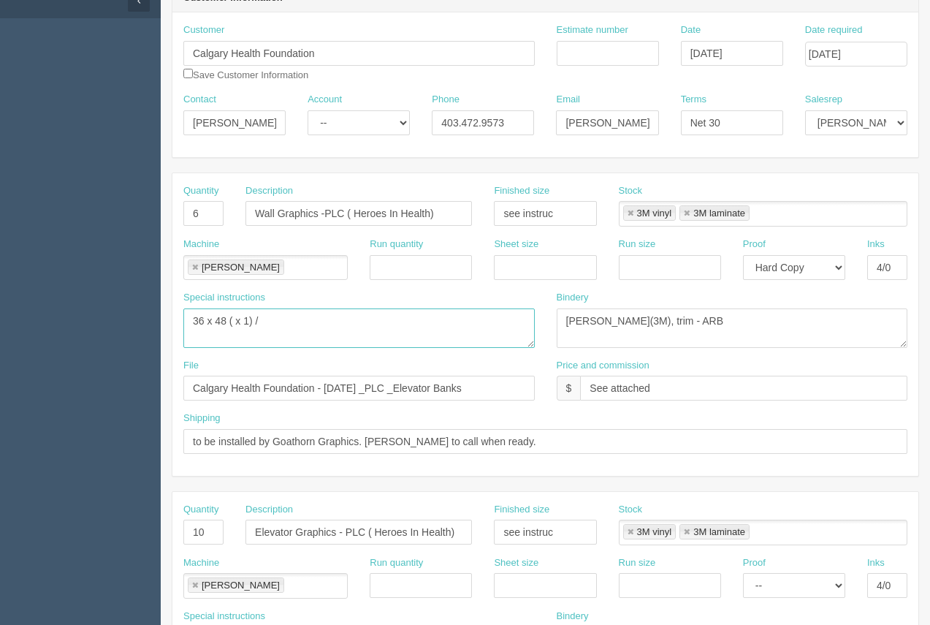
click at [278, 318] on textarea "1 x ….. 72” wide x 84” tall / 1 x ….108” wide x 84” tall / 3 x …. 4’ wide x 4’ …" at bounding box center [359, 327] width 352 height 39
type textarea "36 x 48 ( x 1) / 64 x 48 ( x 1) / 108 X 84 ( X 1) / 140 X 90( X 1)"
click at [688, 215] on link at bounding box center [687, 214] width 9 height 10
type input "3M vinyl"
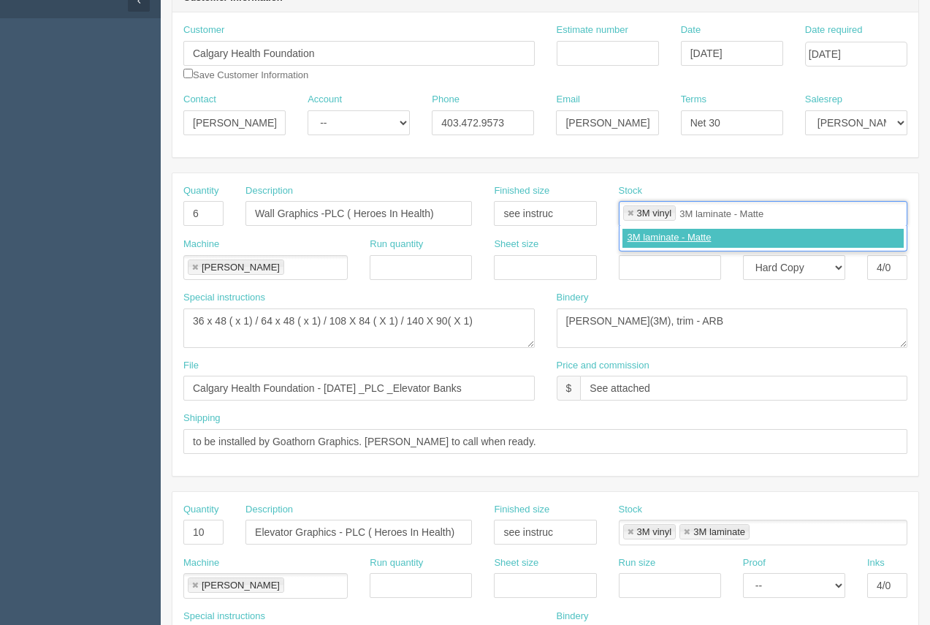
type input "3M laminate - Matte"
type input "3M vinyl,3M laminate - Matte"
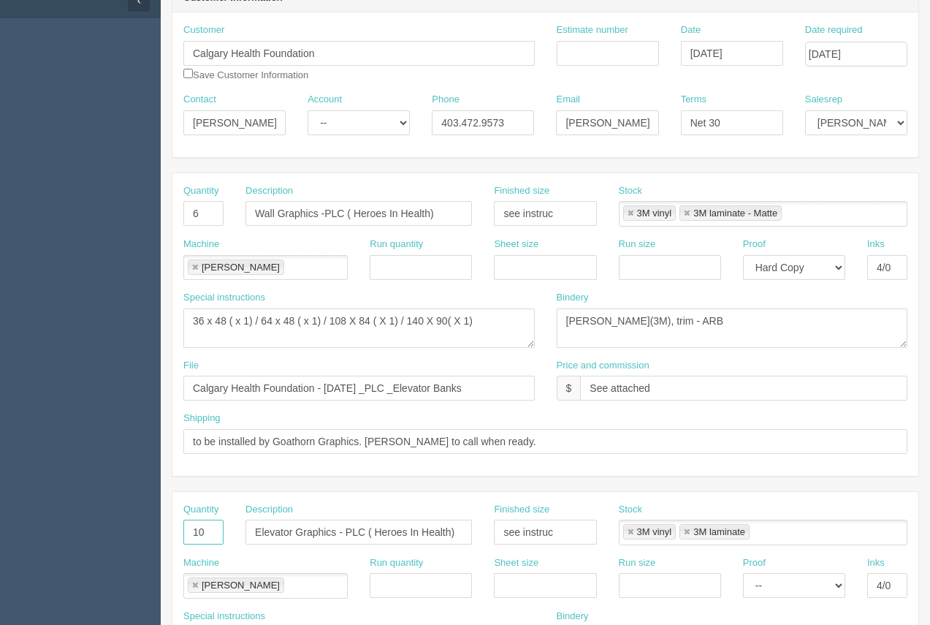
drag, startPoint x: 216, startPoint y: 533, endPoint x: 159, endPoint y: 531, distance: 57.0
click at [158, 528] on section "Dockets Estimates Customers" at bounding box center [465, 530] width 930 height 1291
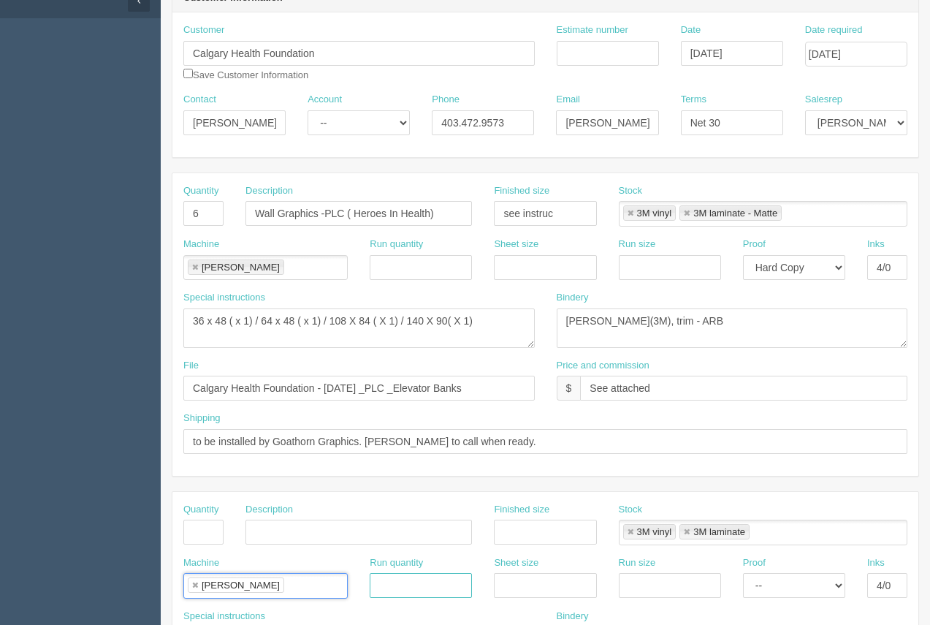
type input "Komori"
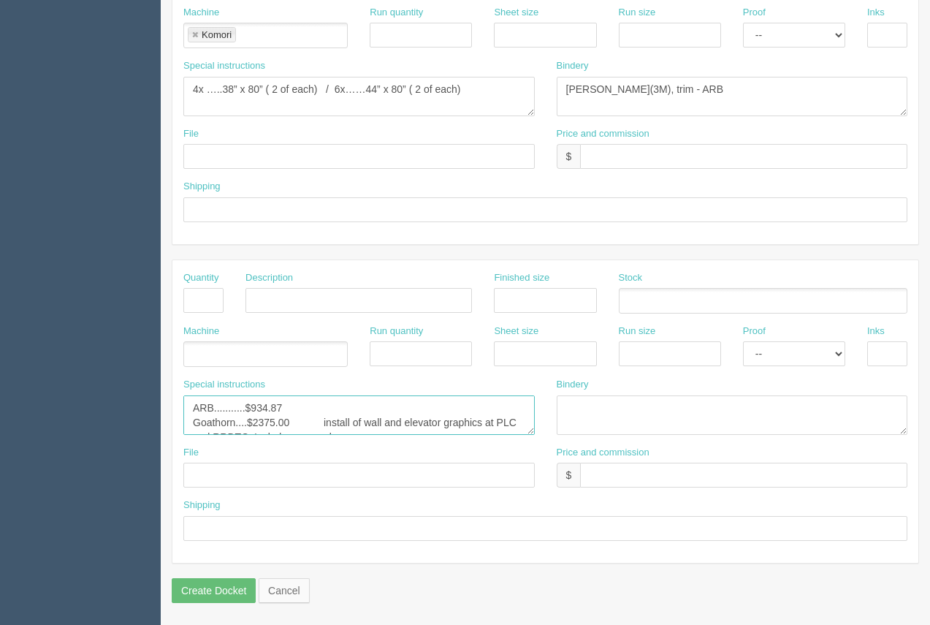
scroll to position [44, 0]
drag, startPoint x: 192, startPoint y: 403, endPoint x: 544, endPoint y: 478, distance: 359.3
click at [544, 478] on div "Quantity Description Finished size Stock Machine Run quantity Sheet size Run si…" at bounding box center [545, 411] width 746 height 303
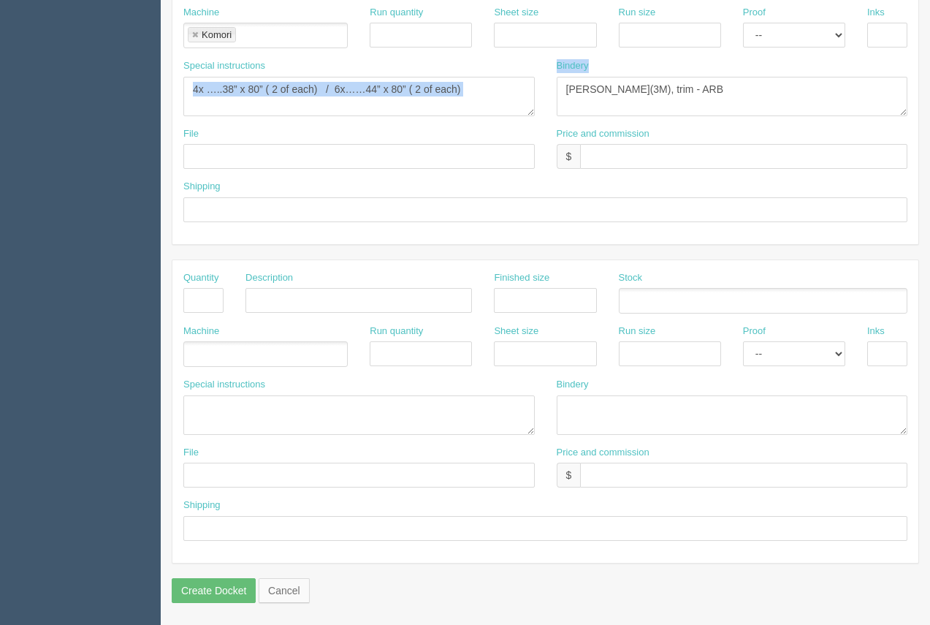
drag, startPoint x: 680, startPoint y: 75, endPoint x: 626, endPoint y: 102, distance: 59.5
click at [527, 108] on div "Special instructions 4x …..38” x 80” ( 2 of each) / 6x……44” x 80” ( 2 of each) …" at bounding box center [545, 93] width 746 height 68
drag, startPoint x: 647, startPoint y: 86, endPoint x: 560, endPoint y: 95, distance: 88.1
click at [560, 95] on textarea "[PERSON_NAME](3M), trim - ARB" at bounding box center [733, 96] width 352 height 39
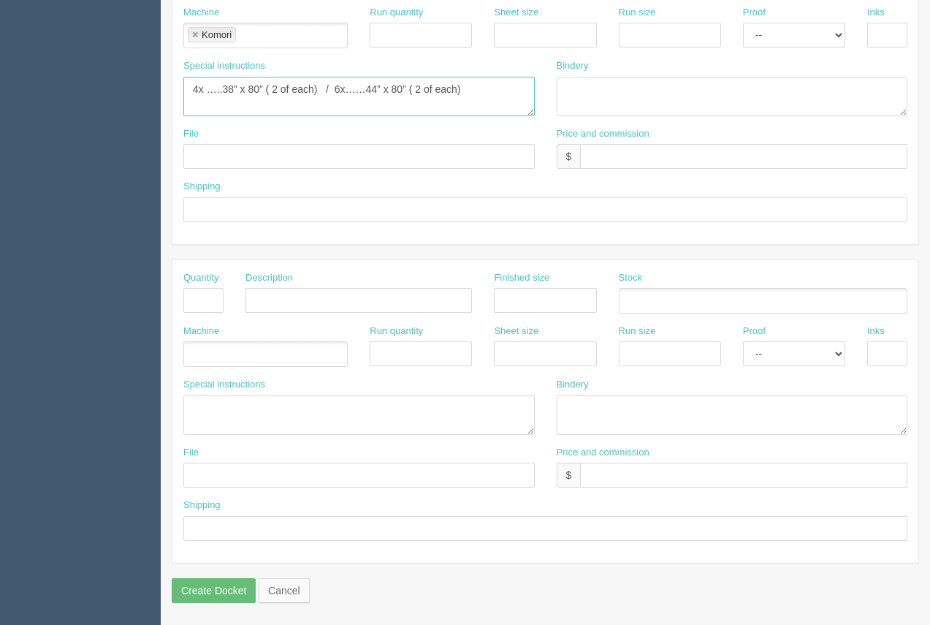
drag, startPoint x: 480, startPoint y: 96, endPoint x: 118, endPoint y: 77, distance: 363.0
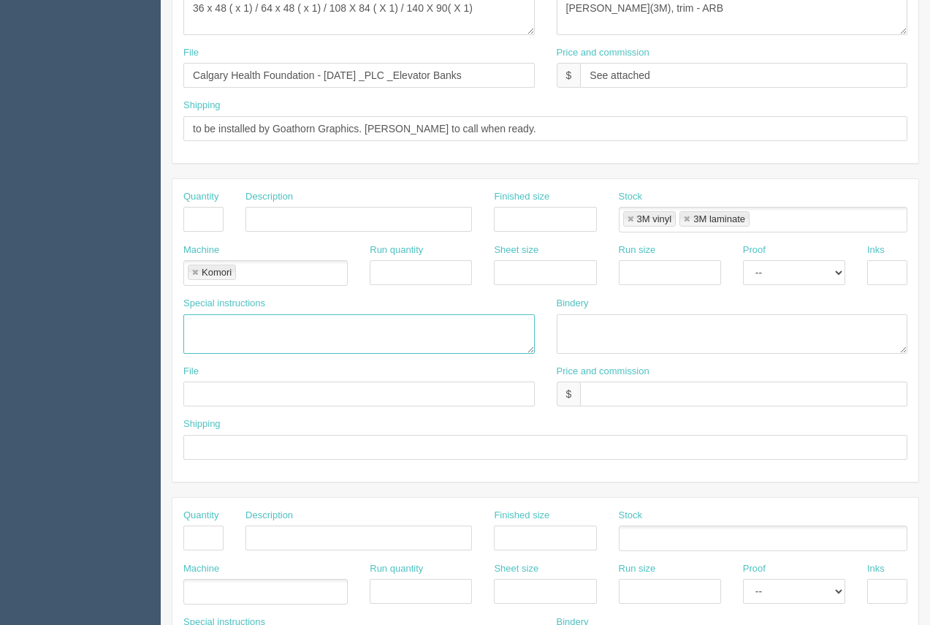
scroll to position [463, 0]
click at [628, 221] on link at bounding box center [630, 221] width 9 height 10
type input "3M laminate"
click at [628, 221] on link at bounding box center [630, 221] width 9 height 10
click at [194, 273] on link at bounding box center [195, 275] width 9 height 10
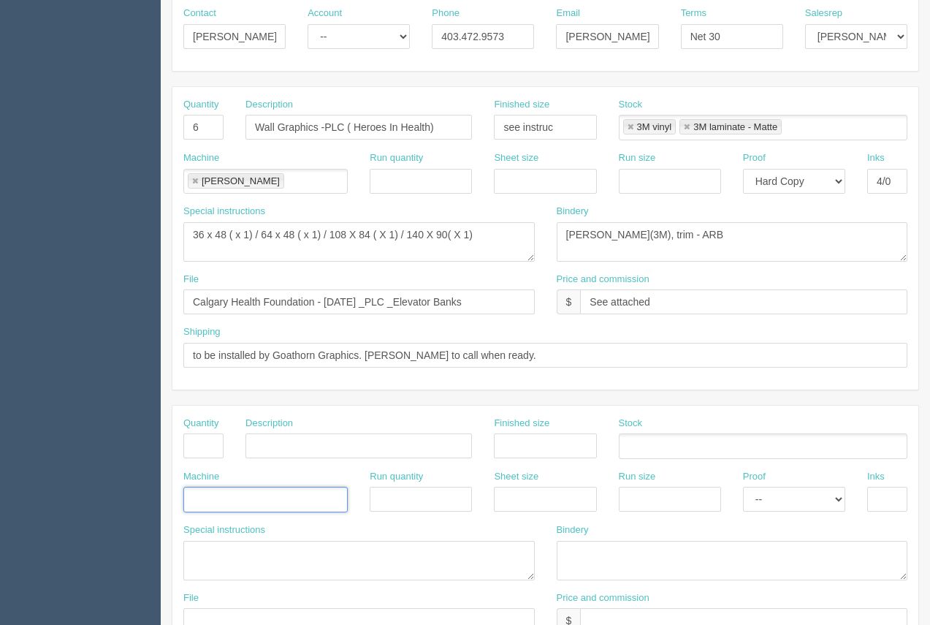
scroll to position [236, 0]
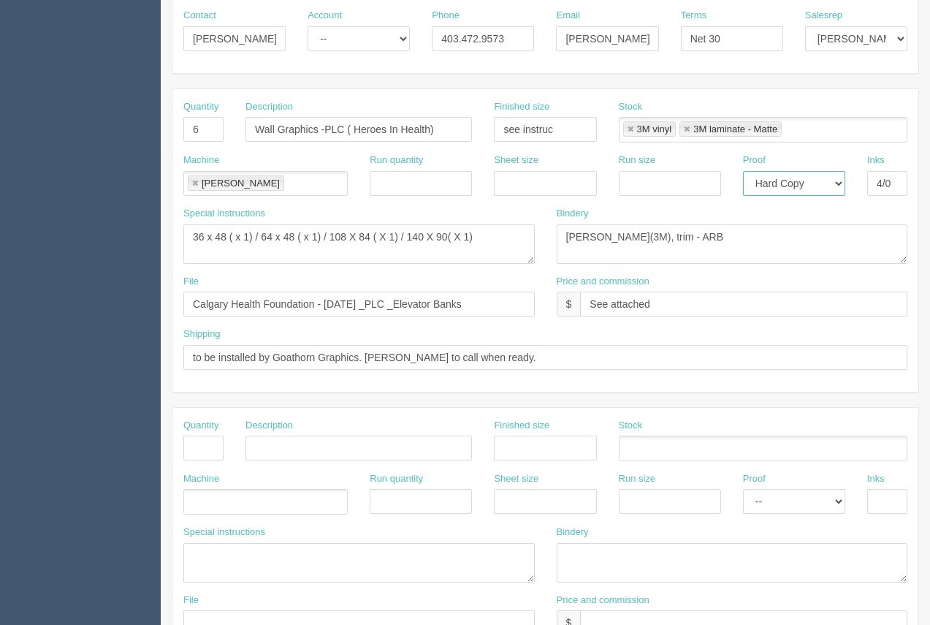
click at [812, 183] on select "-- Email Hard Copy" at bounding box center [794, 183] width 102 height 25
select select
click at [743, 171] on select "-- Email Hard Copy" at bounding box center [794, 183] width 102 height 25
drag, startPoint x: 210, startPoint y: 124, endPoint x: 181, endPoint y: 118, distance: 29.1
click at [181, 118] on div "Quantity 6" at bounding box center [203, 126] width 62 height 53
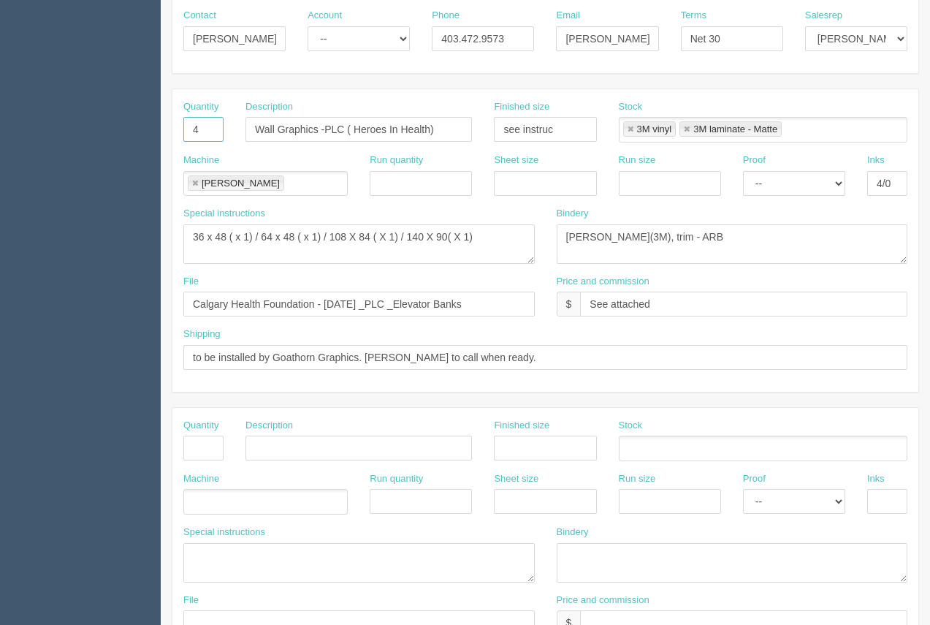
type input "4"
click at [449, 189] on input "text" at bounding box center [421, 183] width 102 height 25
click at [343, 128] on input "Wall Graphics -PLC ( Heroes In Health)" at bounding box center [359, 129] width 227 height 25
type input "Wall Graphics -RRDTC ( Heroes In Health)"
drag, startPoint x: 485, startPoint y: 304, endPoint x: 393, endPoint y: 287, distance: 92.9
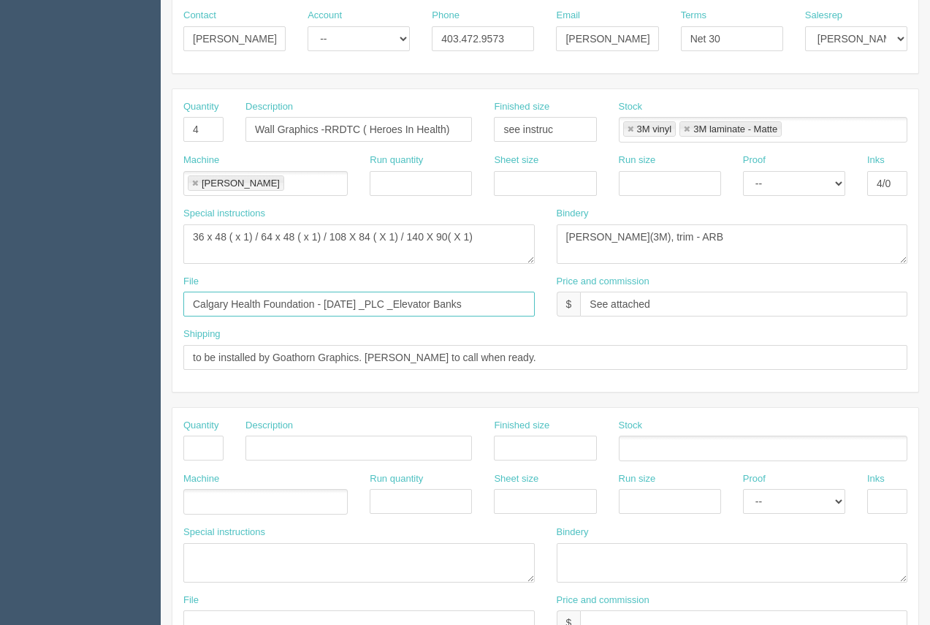
click at [396, 287] on div "File Calgary Health Foundation - August 2025 _PLC _Elevator Banks" at bounding box center [359, 296] width 352 height 42
type input "Calgary Health Foundation - August 2025 _RRDTC"
drag, startPoint x: 694, startPoint y: 243, endPoint x: 562, endPoint y: 228, distance: 133.1
click at [558, 228] on textarea "lam(3M), trim - ARB" at bounding box center [733, 243] width 352 height 39
paste textarea "Supplied lam(MATTE LAM -"
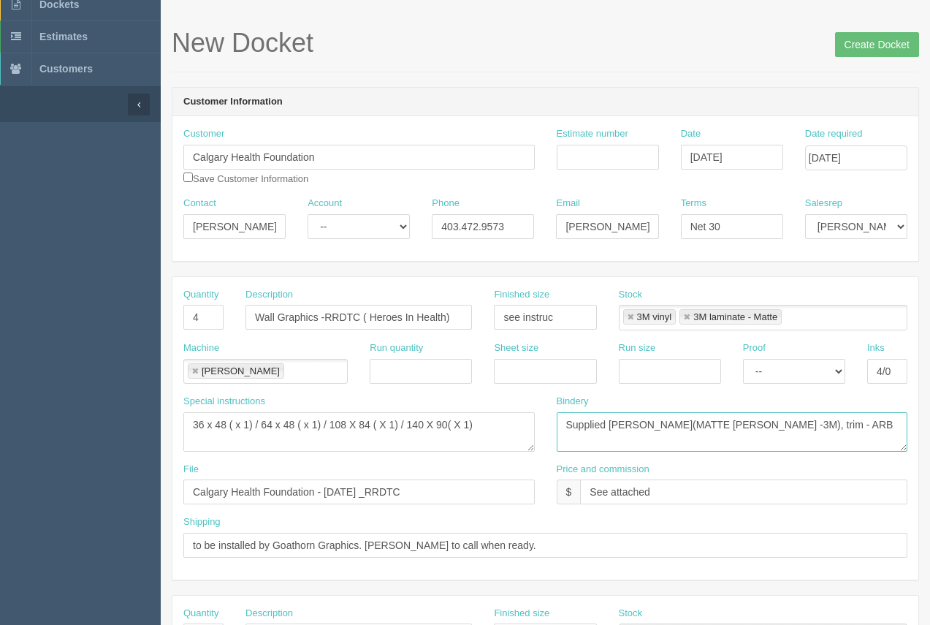
scroll to position [0, 0]
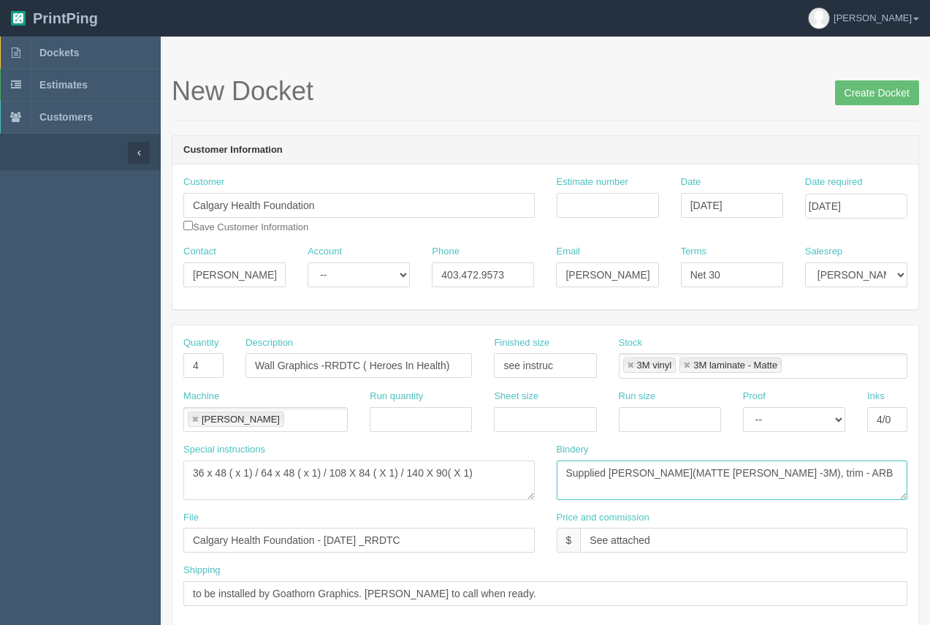
type textarea "Supplied lam(MATTE LAM -3M), trim - ARB"
click at [601, 202] on input "Estimate number" at bounding box center [608, 205] width 102 height 25
type input "92202"
click at [896, 87] on input "Create Docket" at bounding box center [877, 92] width 84 height 25
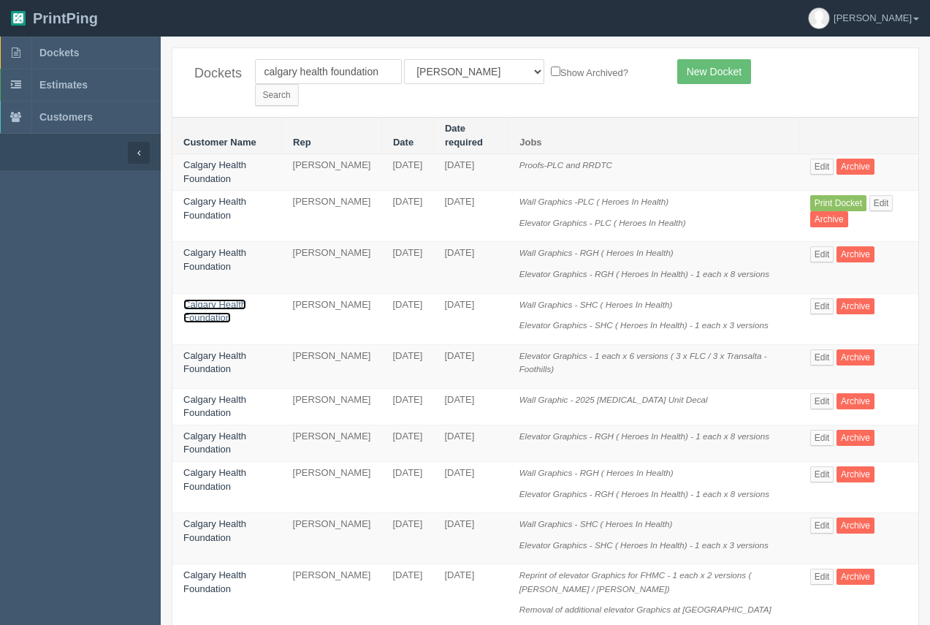
click at [223, 299] on link "Calgary Health Foundation" at bounding box center [214, 311] width 63 height 25
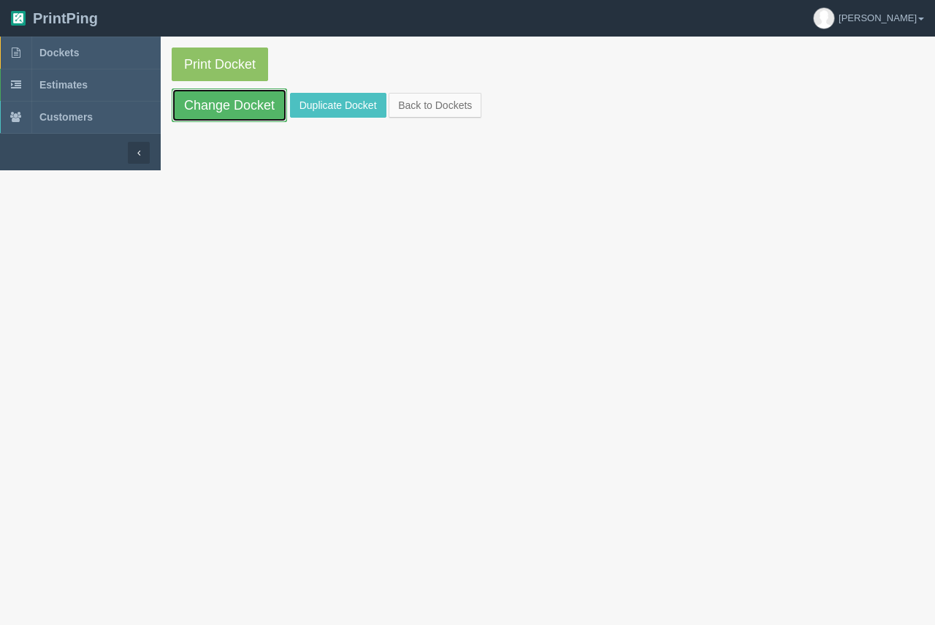
click at [241, 116] on link "Change Docket" at bounding box center [229, 105] width 115 height 34
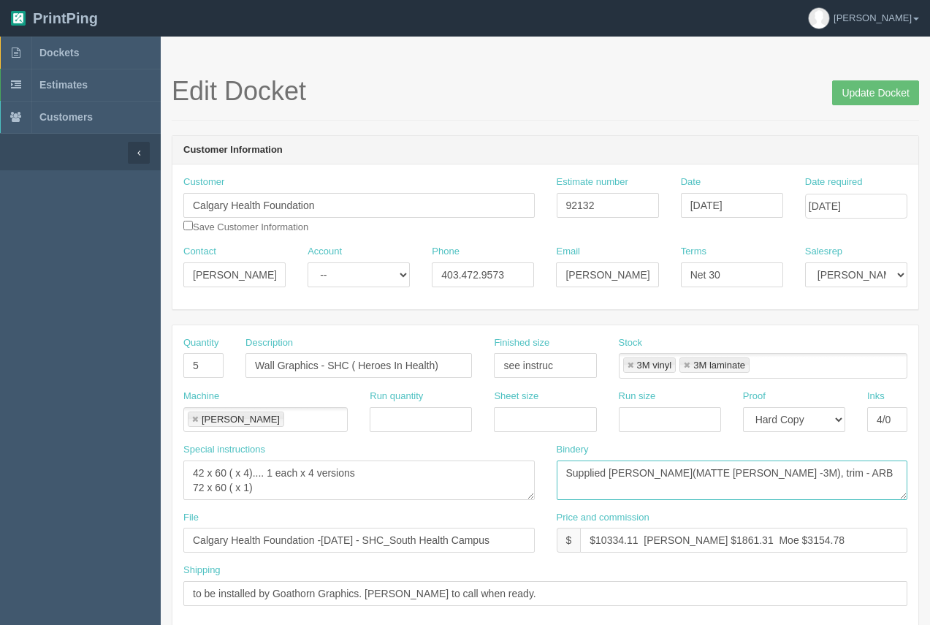
drag, startPoint x: 775, startPoint y: 470, endPoint x: 562, endPoint y: 479, distance: 213.6
click at [562, 479] on textarea "Supplied [PERSON_NAME](MATTE [PERSON_NAME] -3M), trim - ARB" at bounding box center [733, 479] width 352 height 39
click at [72, 48] on span "Dockets" at bounding box center [58, 53] width 39 height 12
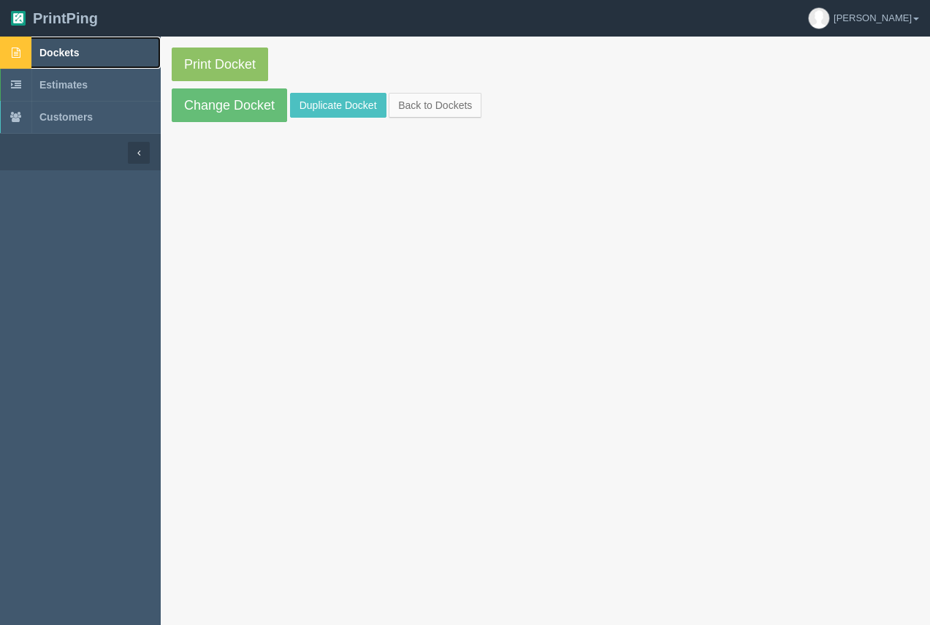
click at [69, 53] on span "Dockets" at bounding box center [58, 53] width 39 height 12
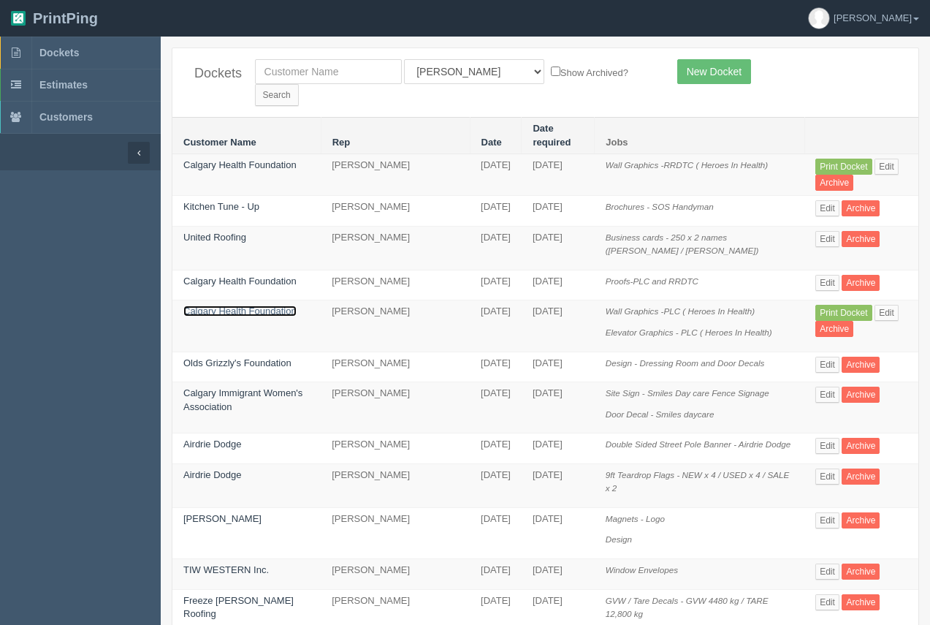
click at [232, 305] on link "Calgary Health Foundation" at bounding box center [239, 310] width 113 height 11
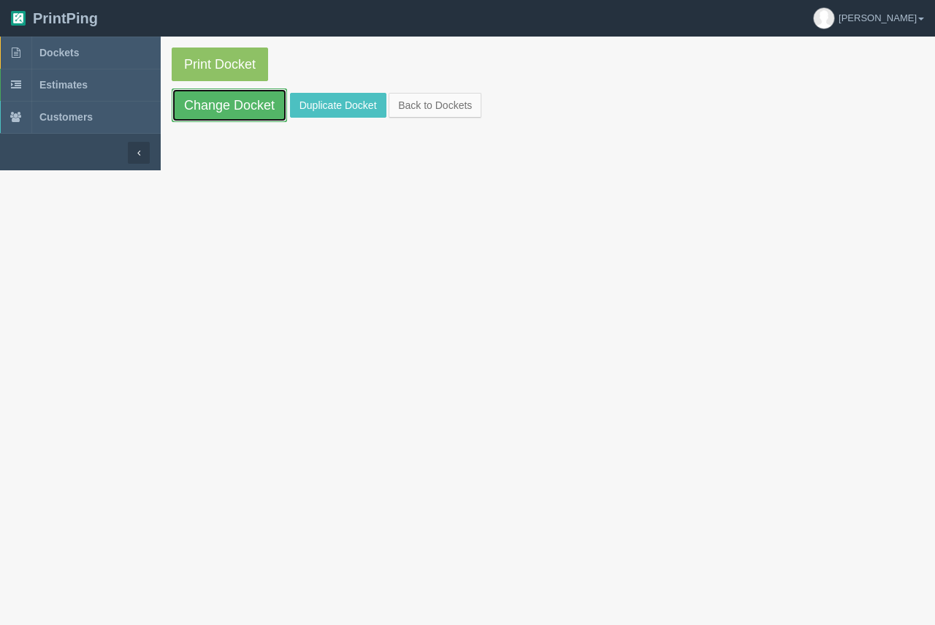
click at [262, 112] on link "Change Docket" at bounding box center [229, 105] width 115 height 34
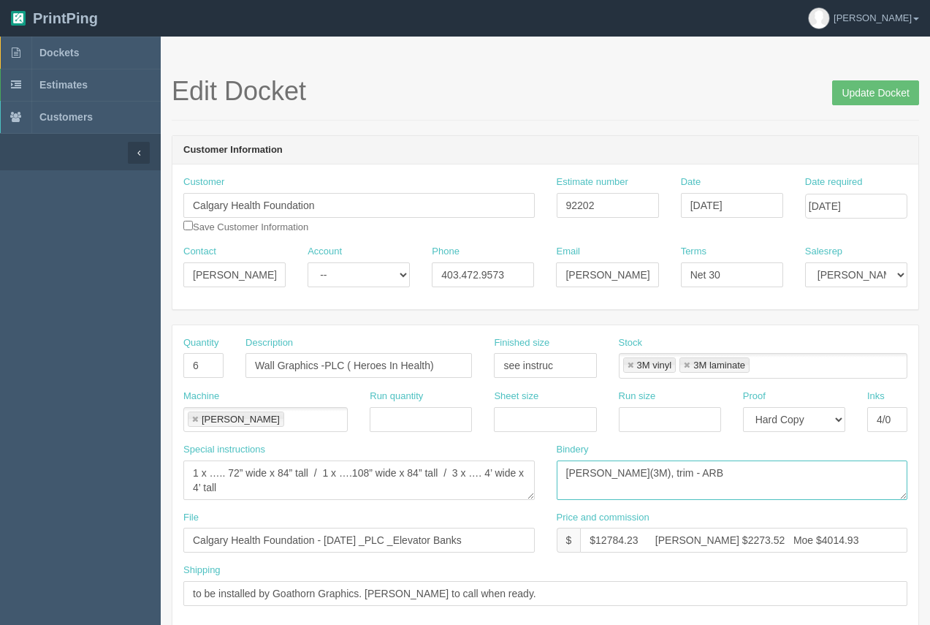
drag, startPoint x: 676, startPoint y: 469, endPoint x: 558, endPoint y: 463, distance: 118.6
click at [552, 461] on div "Bindery lam(3M), trim - ARB" at bounding box center [732, 477] width 373 height 68
paste textarea "Supplied lam(MATTE LAM -"
type textarea "Supplied lam(MATTE LAM -3M), trim - ARB"
click at [688, 361] on link at bounding box center [687, 366] width 9 height 10
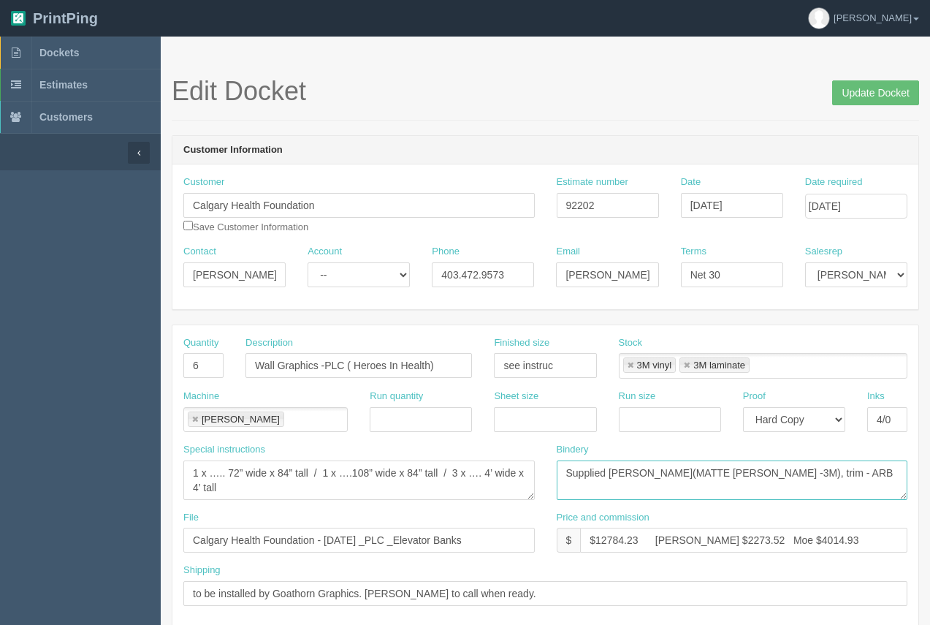
type input "3M vinyl"
type textarea "Supplied lam(MATTE LAM -3M), trim - ARB"
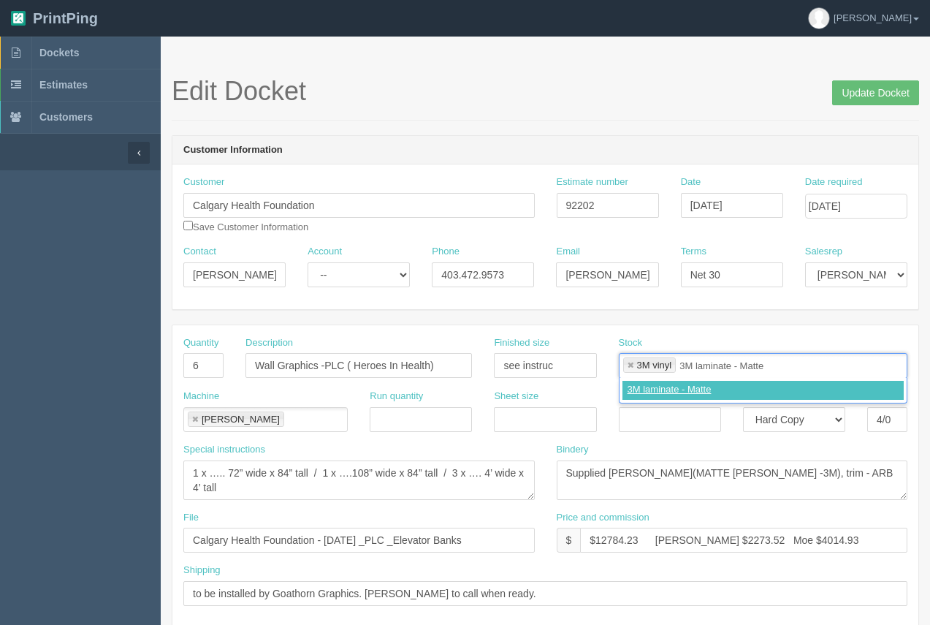
type input "3M laminate - Matte"
type input "3M vinyl,3M laminate - Matte"
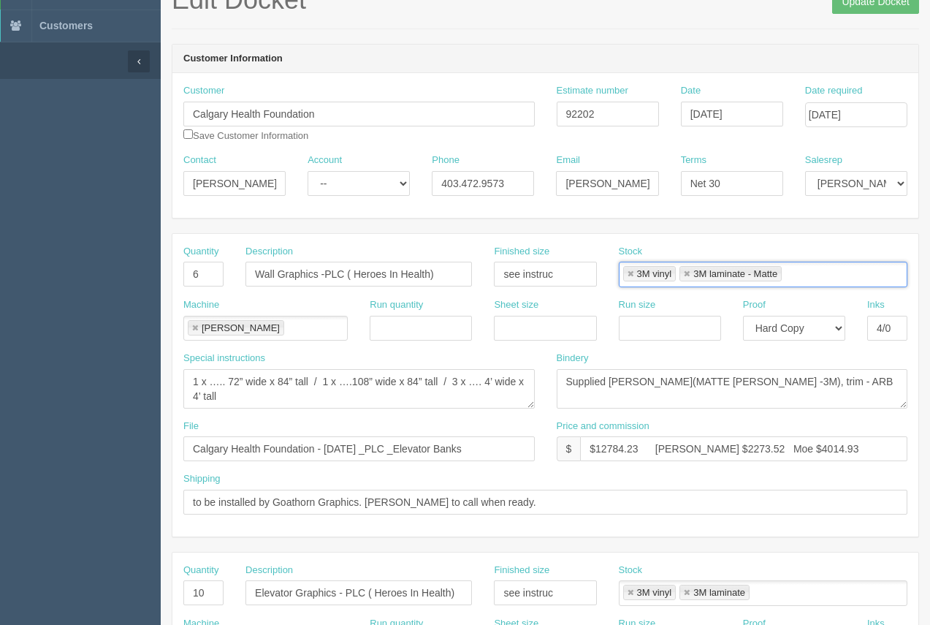
scroll to position [94, 0]
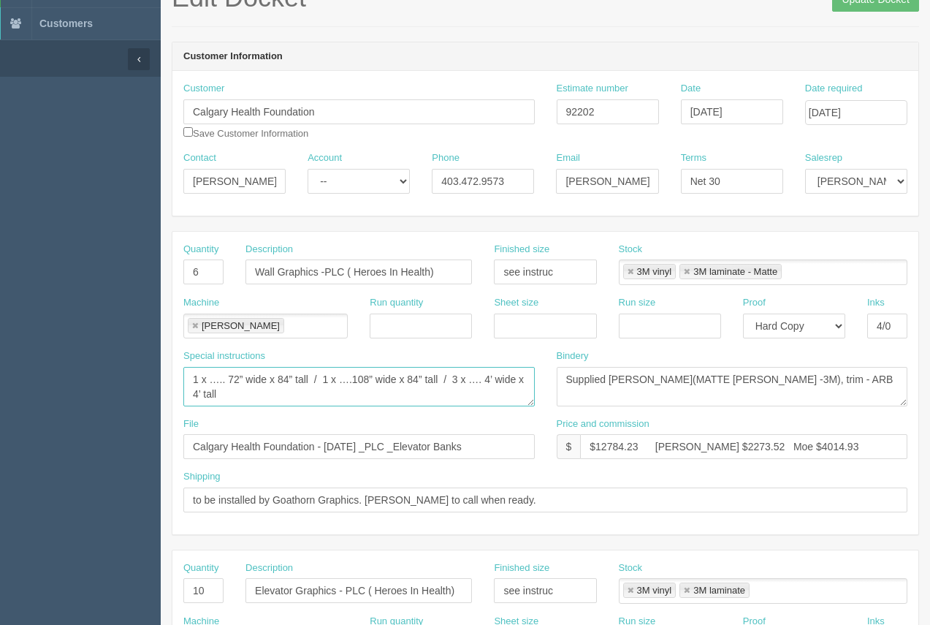
drag, startPoint x: 310, startPoint y: 379, endPoint x: 193, endPoint y: 365, distance: 117.7
click at [193, 365] on div "Special instructions 1 x ….. 72” wide x 84” tall / 1 x ….108” wide x 84” tall /…" at bounding box center [359, 377] width 352 height 57
click at [297, 377] on textarea "1 x ….. 72” wide x 84” tall / 1 x ….108” wide x 84” tall / 3 x …. 4’ wide x 4’ …" at bounding box center [359, 386] width 352 height 39
click at [297, 381] on textarea "1 x ….. 72” wide x 84” tall / 1 x ….108” wide x 84” tall / 3 x …. 4’ wide x 4’ …" at bounding box center [359, 386] width 352 height 39
click at [296, 379] on textarea "1 x ….. 72” wide x 84” tall / 1 x ….108” wide x 84” tall / 3 x …. 4’ wide x 4’ …" at bounding box center [359, 386] width 352 height 39
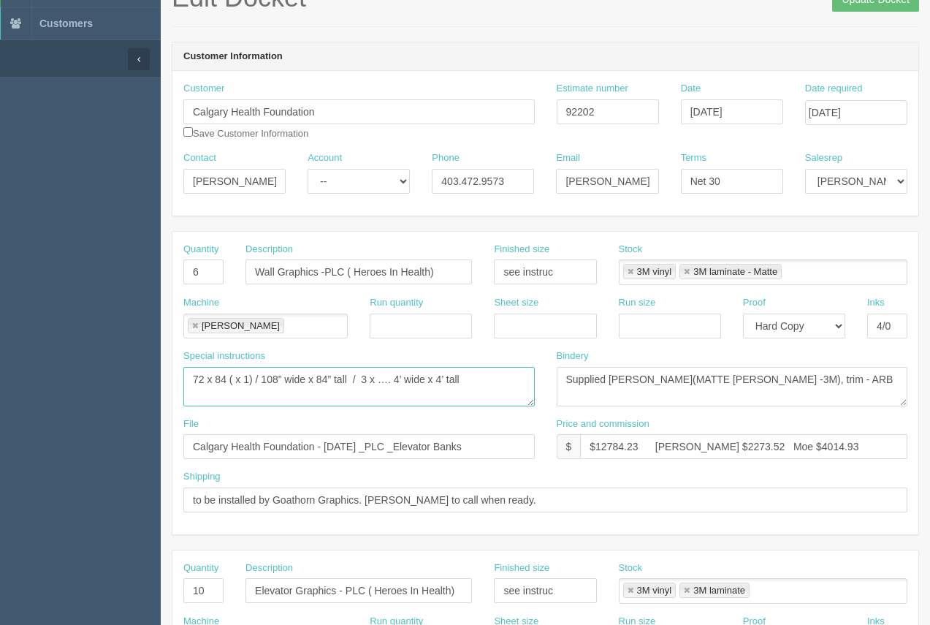
click at [349, 380] on textarea "1 x ….. 72” wide x 84” tall / 1 x ….108” wide x 84” tall / 3 x …. 4’ wide x 4’ …" at bounding box center [359, 386] width 352 height 39
click at [369, 381] on textarea "1 x ….. 72” wide x 84” tall / 1 x ….108” wide x 84” tall / 3 x …. 4’ wide x 4’ …" at bounding box center [359, 386] width 352 height 39
drag, startPoint x: 467, startPoint y: 380, endPoint x: 439, endPoint y: 379, distance: 27.8
click at [438, 379] on textarea "1 x ….. 72” wide x 84” tall / 1 x ….108” wide x 84” tall / 3 x …. 4’ wide x 4’ …" at bounding box center [359, 386] width 352 height 39
drag, startPoint x: 509, startPoint y: 381, endPoint x: 425, endPoint y: 373, distance: 83.8
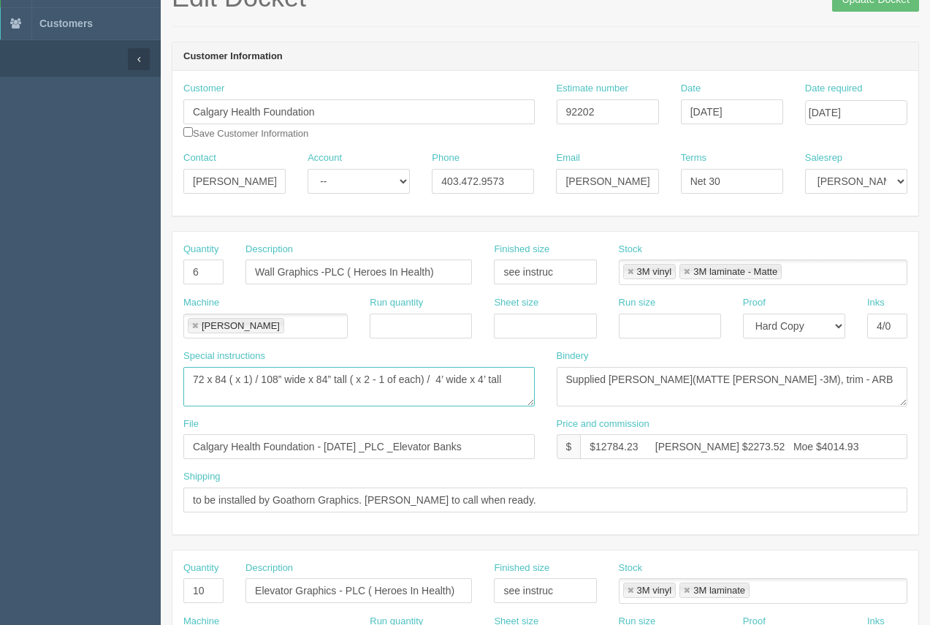
click at [438, 376] on textarea "1 x ….. 72” wide x 84” tall / 1 x ….108” wide x 84” tall / 3 x …. 4’ wide x 4’ …" at bounding box center [359, 386] width 352 height 39
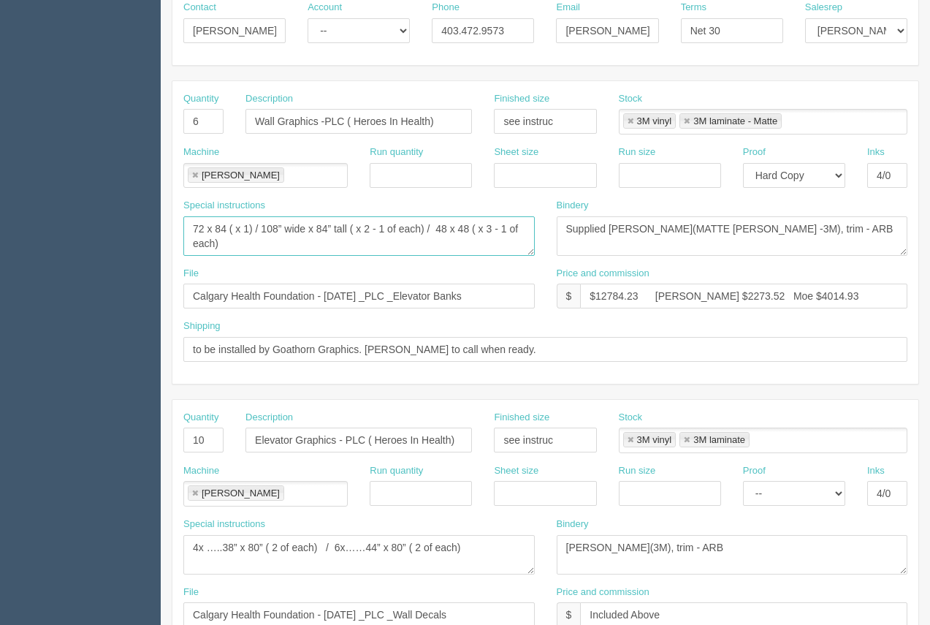
scroll to position [240, 0]
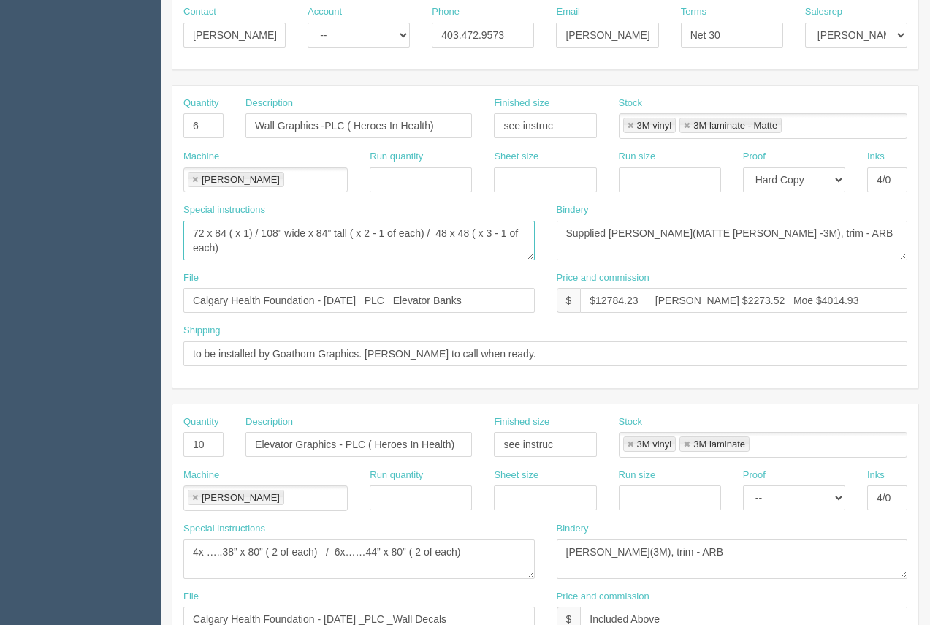
type textarea "72 x 84 ( x 1) / 108” wide x 84” tall ( x 2 - 1 of each) / 48 x 48 ( x 3 - 1 of…"
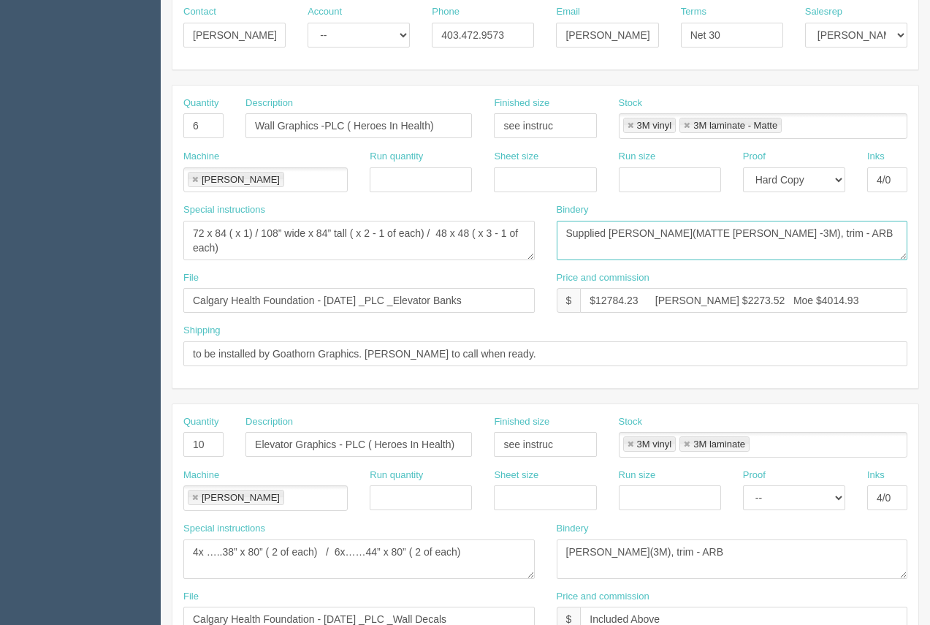
drag, startPoint x: 760, startPoint y: 238, endPoint x: 576, endPoint y: 238, distance: 184.2
click at [563, 238] on textarea "lam(3M), trim - ARB" at bounding box center [733, 240] width 352 height 39
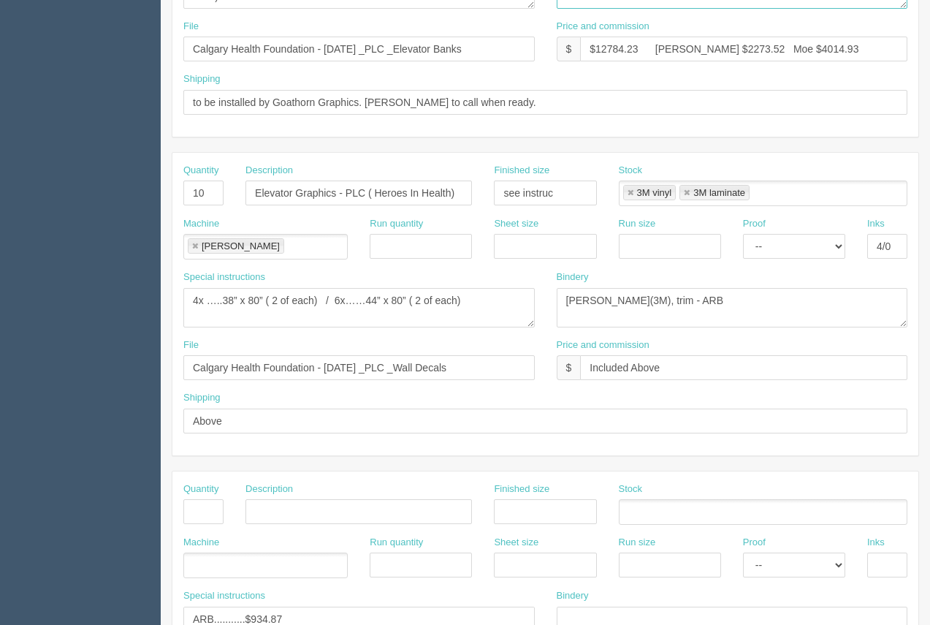
scroll to position [482, 0]
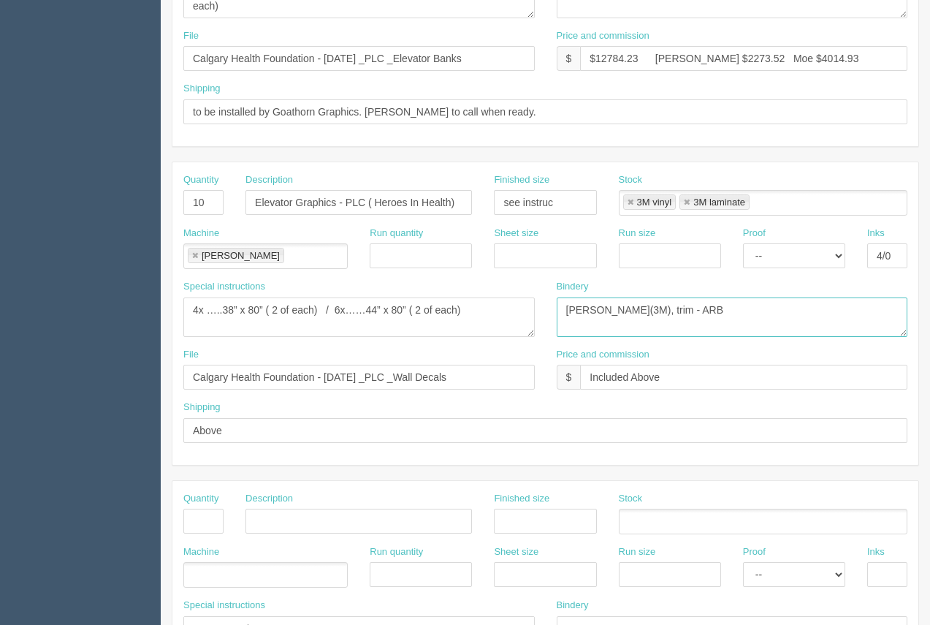
drag, startPoint x: 690, startPoint y: 316, endPoint x: 560, endPoint y: 318, distance: 130.1
click at [555, 317] on div "Bindery lam(3M), trim - ARB" at bounding box center [732, 314] width 373 height 68
paste textarea "Supplied lam(MATTE LAM -"
type textarea "Supplied lam(MATTE LAM -3M), trim - ARB"
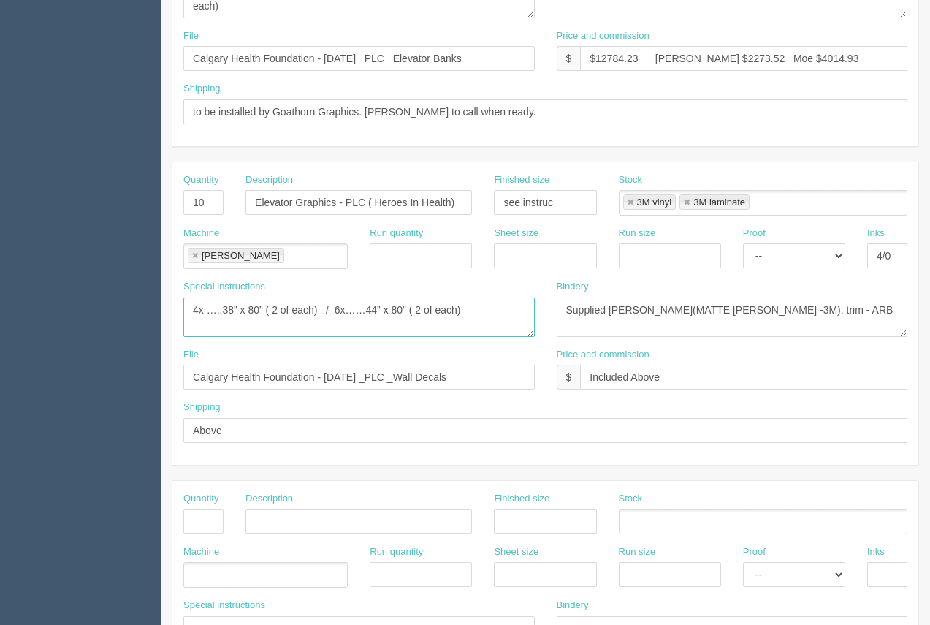
drag, startPoint x: 222, startPoint y: 314, endPoint x: 157, endPoint y: 304, distance: 65.7
click at [157, 304] on section "Dockets Estimates Customers" at bounding box center [465, 200] width 930 height 1291
click at [240, 312] on textarea "4x …..38” x 80” ( 2 of each) / 6x……44” x 80” ( 2 of each)" at bounding box center [359, 316] width 352 height 39
drag, startPoint x: 358, startPoint y: 308, endPoint x: 317, endPoint y: 287, distance: 46.1
click at [334, 306] on textarea "4x …..38” x 80” ( 2 of each) / 6x……44” x 80” ( 2 of each)" at bounding box center [359, 316] width 352 height 39
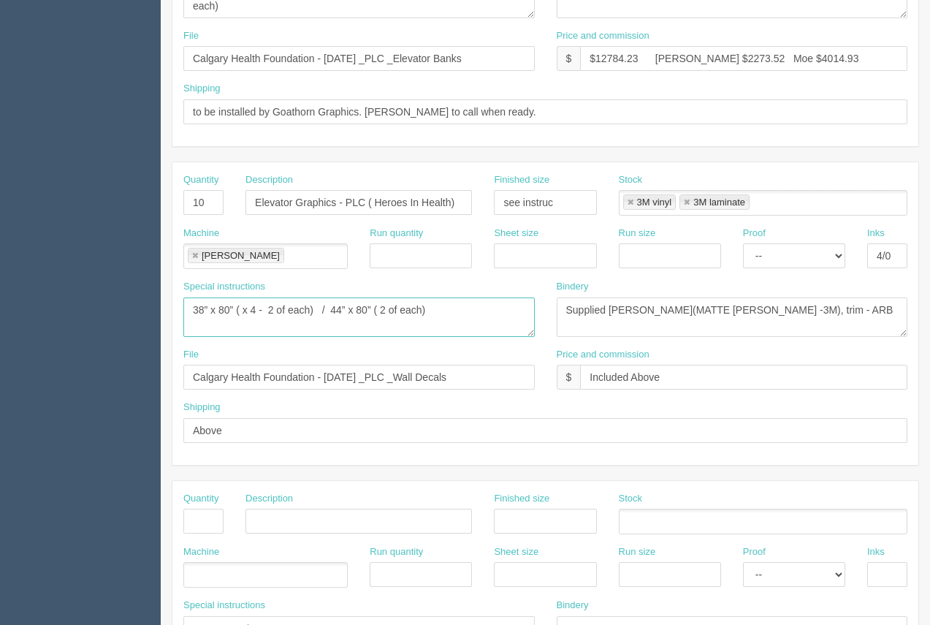
click at [379, 314] on textarea "4x …..38” x 80” ( 2 of each) / 6x……44” x 80” ( 2 of each)" at bounding box center [359, 316] width 352 height 39
type textarea "38” x 80” ( x 4 - 2 of each) / 44” x 80” ( x 6 - 2 of each)"
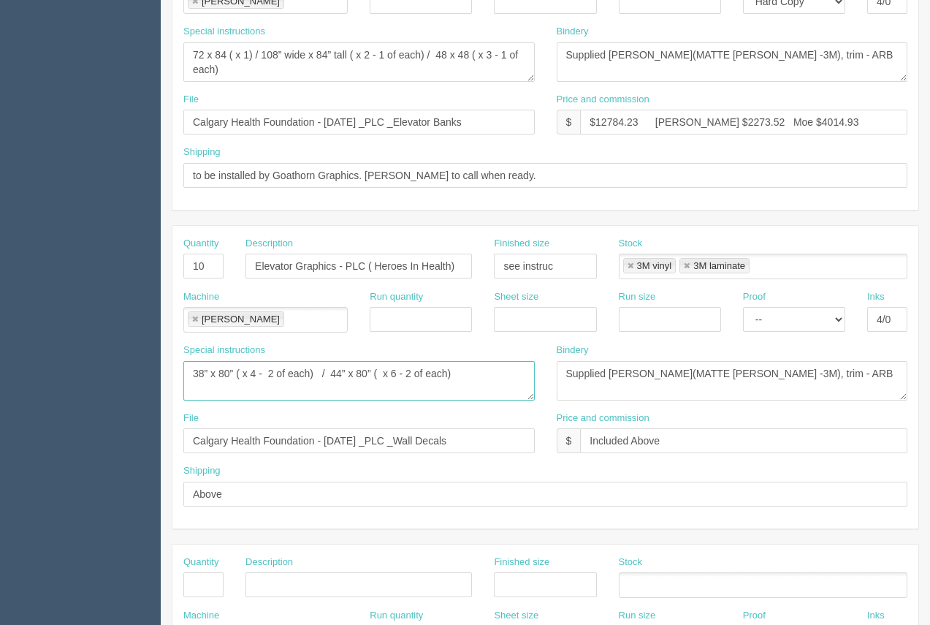
scroll to position [384, 0]
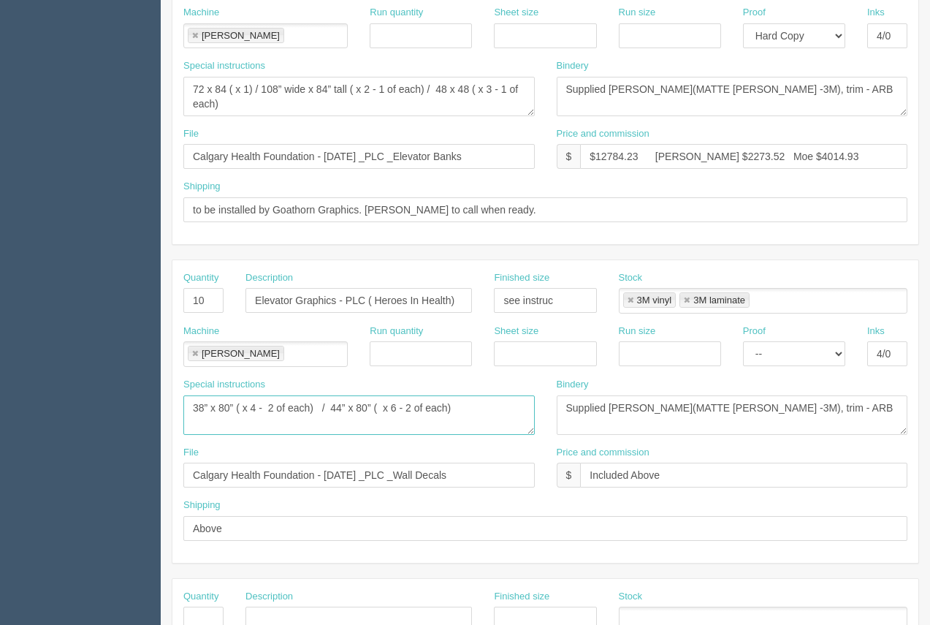
click at [688, 300] on link at bounding box center [687, 301] width 9 height 10
type input "3M vinyl"
type textarea "38” x 80” ( x 4 - 2 of each) / 44” x 80” ( x 6 - 2 of each)"
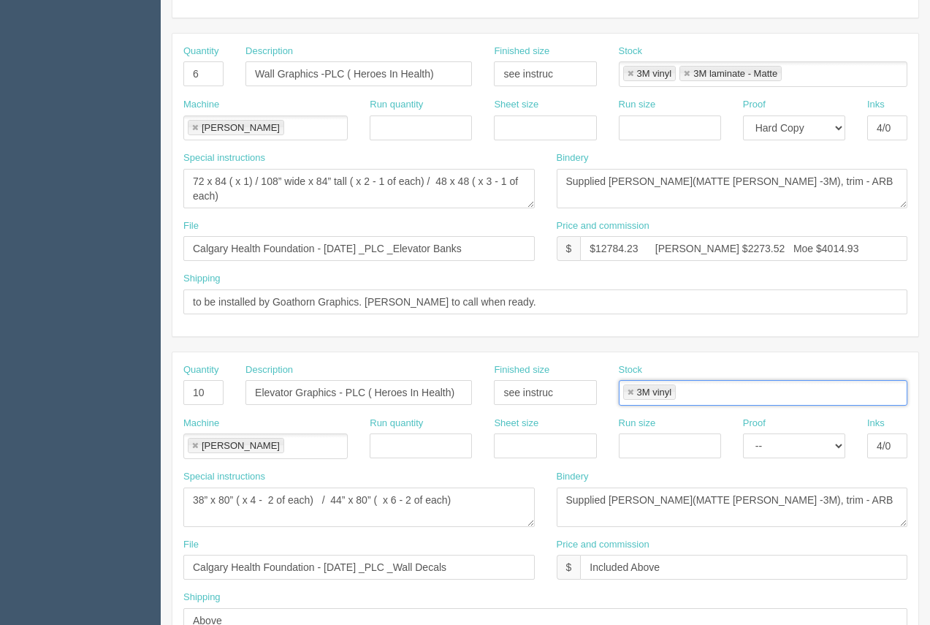
scroll to position [300, 0]
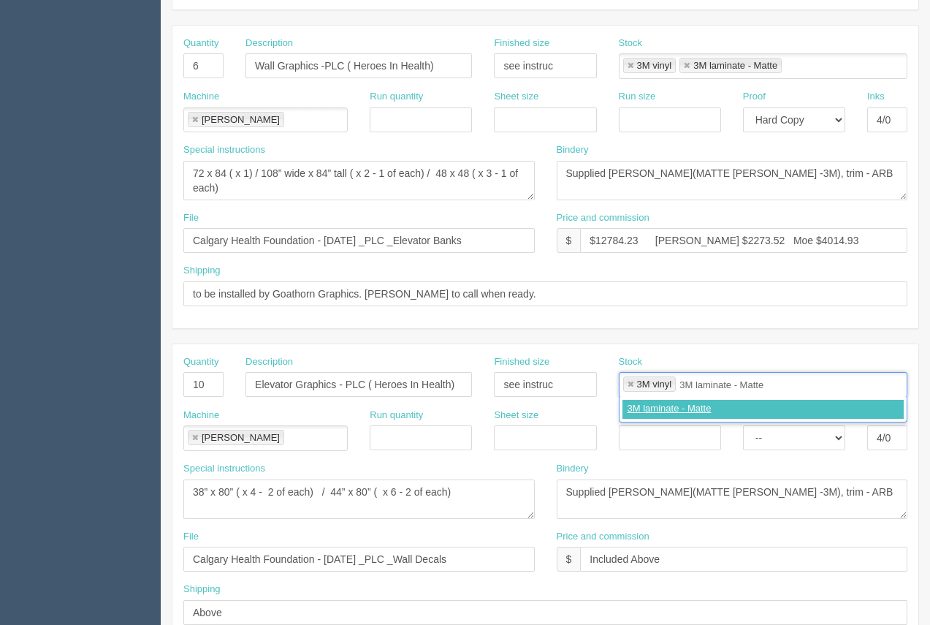
type input "3M laminate - Matte"
type input "3M vinyl,3M laminate - Matte"
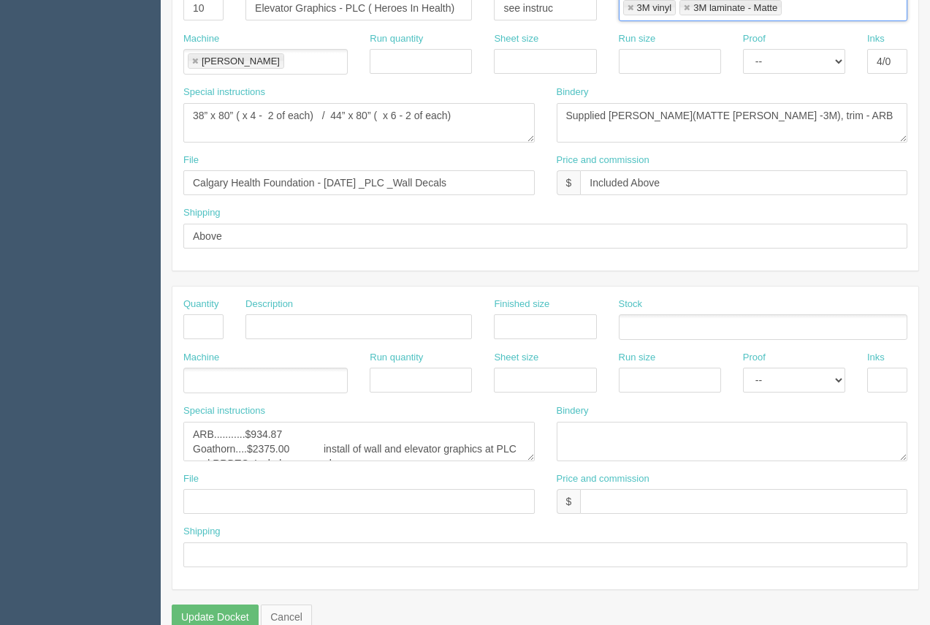
scroll to position [702, 0]
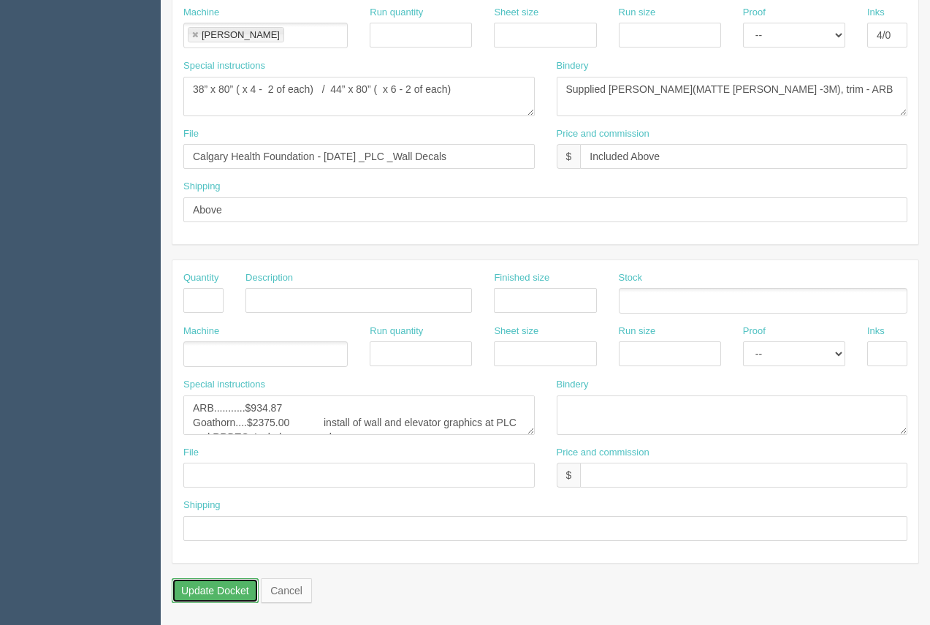
click at [217, 591] on input "Update Docket" at bounding box center [215, 590] width 87 height 25
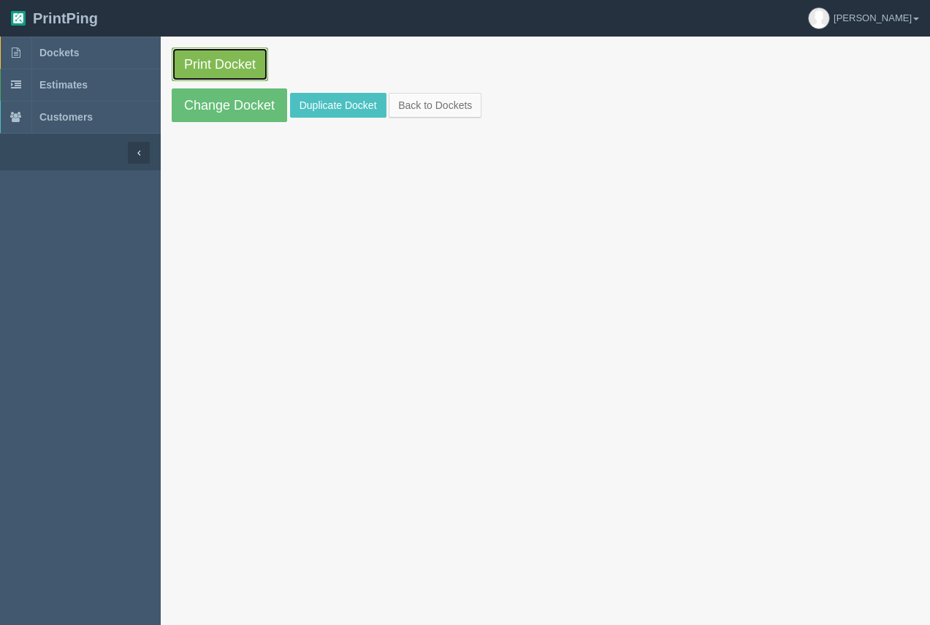
click at [202, 63] on link "Print Docket" at bounding box center [220, 65] width 96 height 34
click at [69, 50] on span "Dockets" at bounding box center [58, 53] width 39 height 12
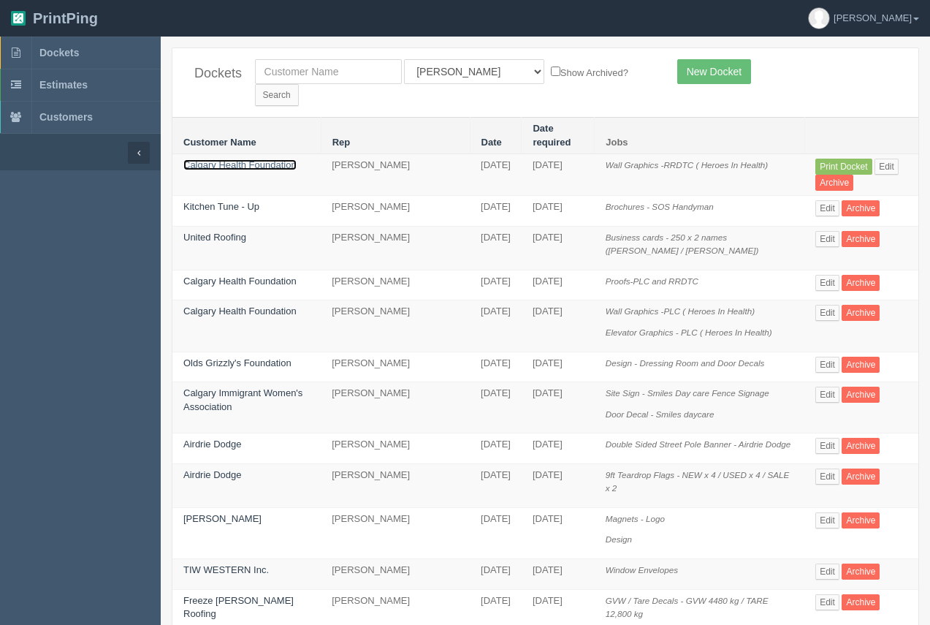
click at [246, 159] on link "Calgary Health Foundation" at bounding box center [239, 164] width 113 height 11
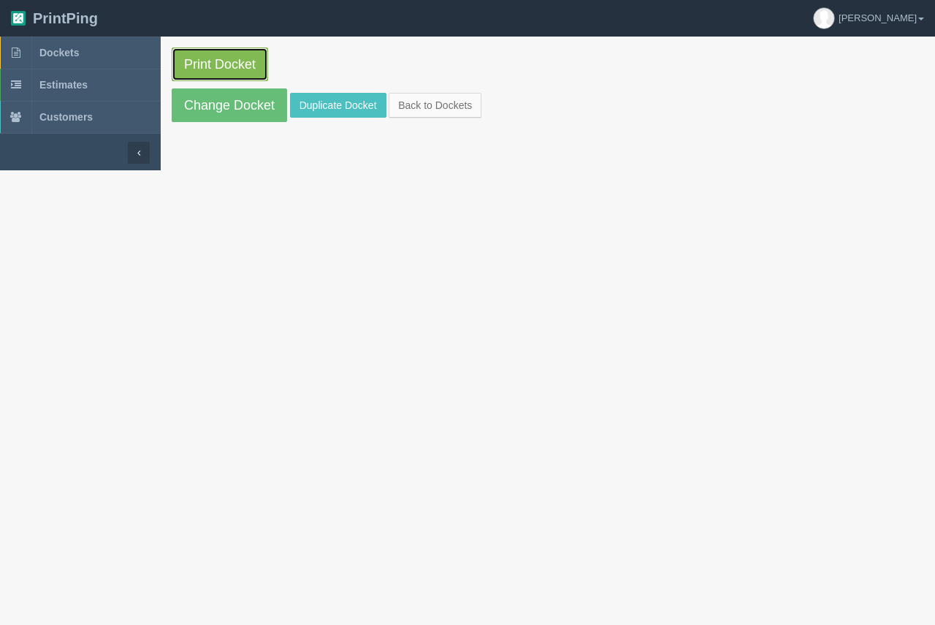
click at [243, 70] on link "Print Docket" at bounding box center [220, 65] width 96 height 34
click at [54, 51] on span "Dockets" at bounding box center [58, 53] width 39 height 12
